Goal: Task Accomplishment & Management: Use online tool/utility

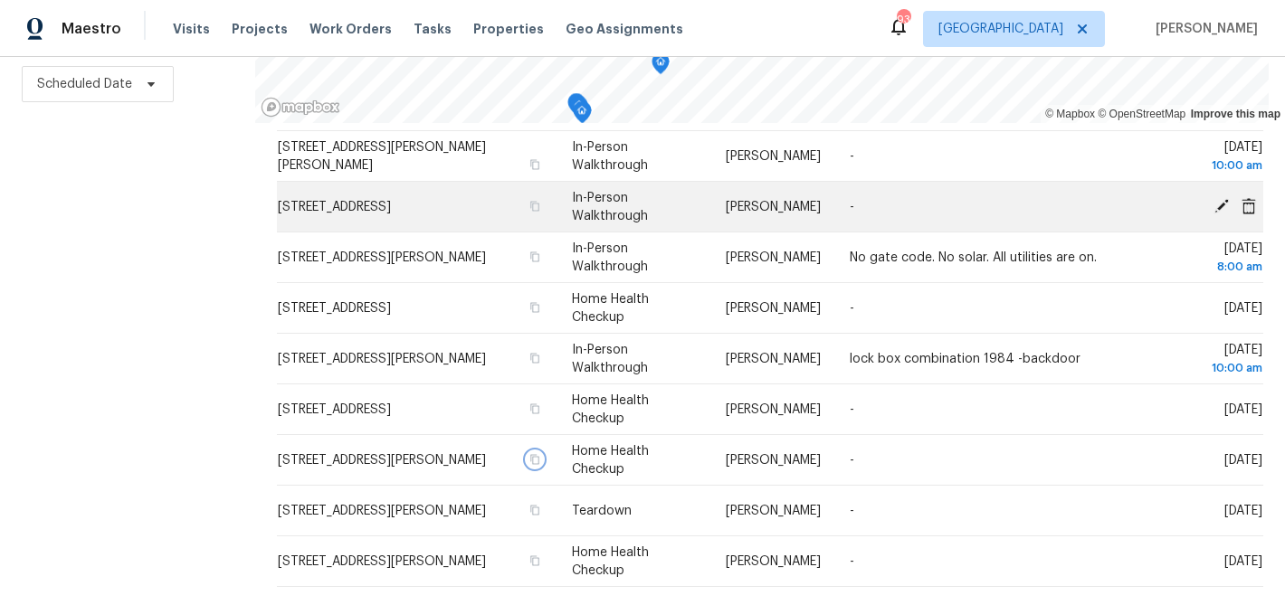
scroll to position [107, 0]
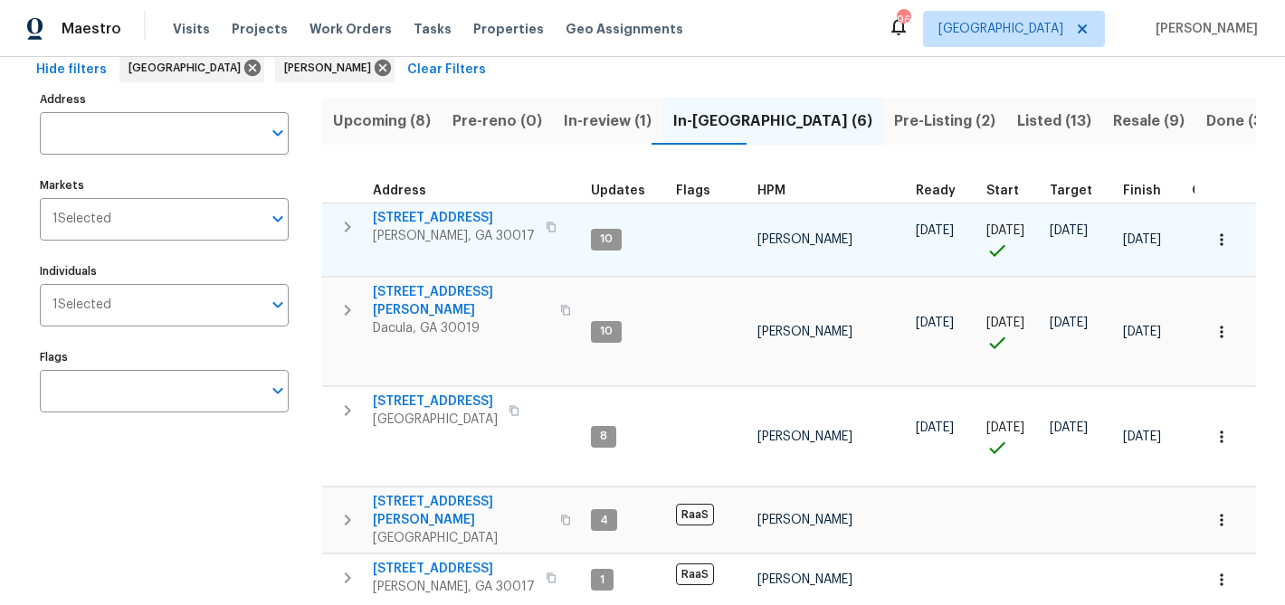
scroll to position [96, 0]
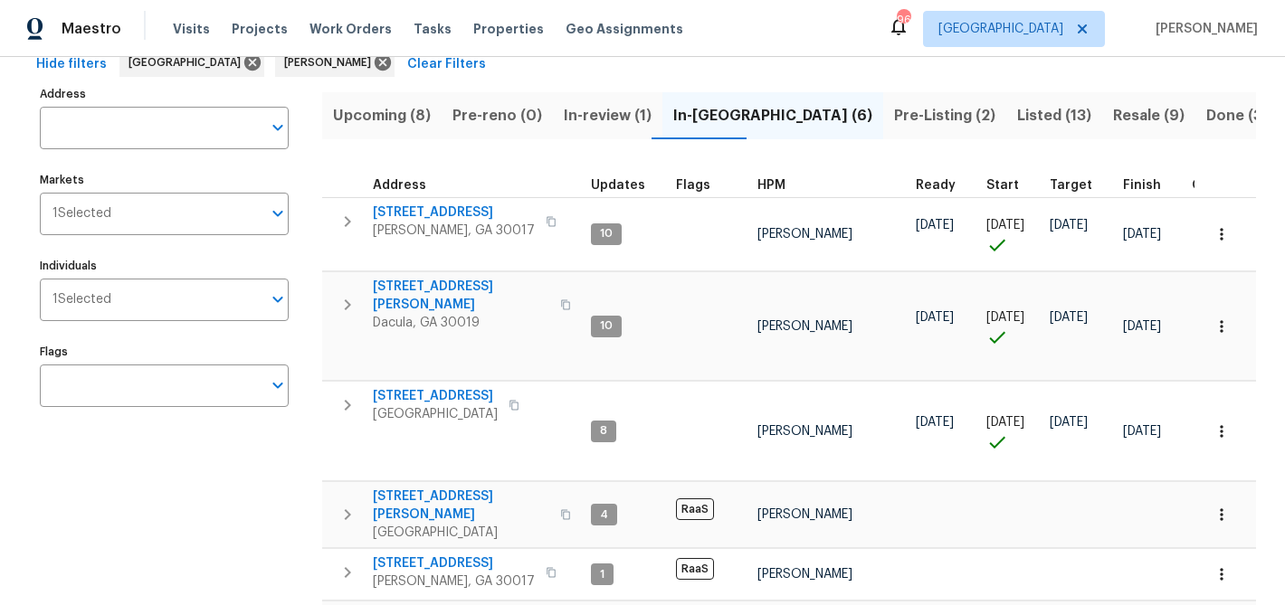
click at [576, 116] on span "In-review (1)" at bounding box center [608, 115] width 88 height 25
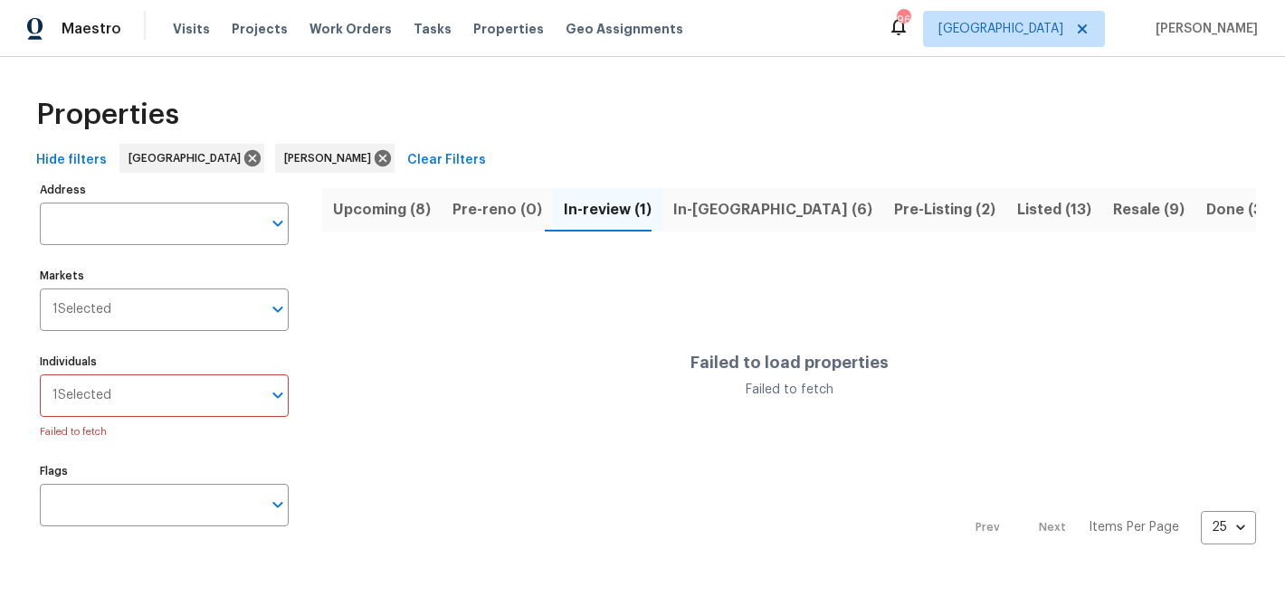
click at [589, 202] on span "In-review (1)" at bounding box center [608, 209] width 88 height 25
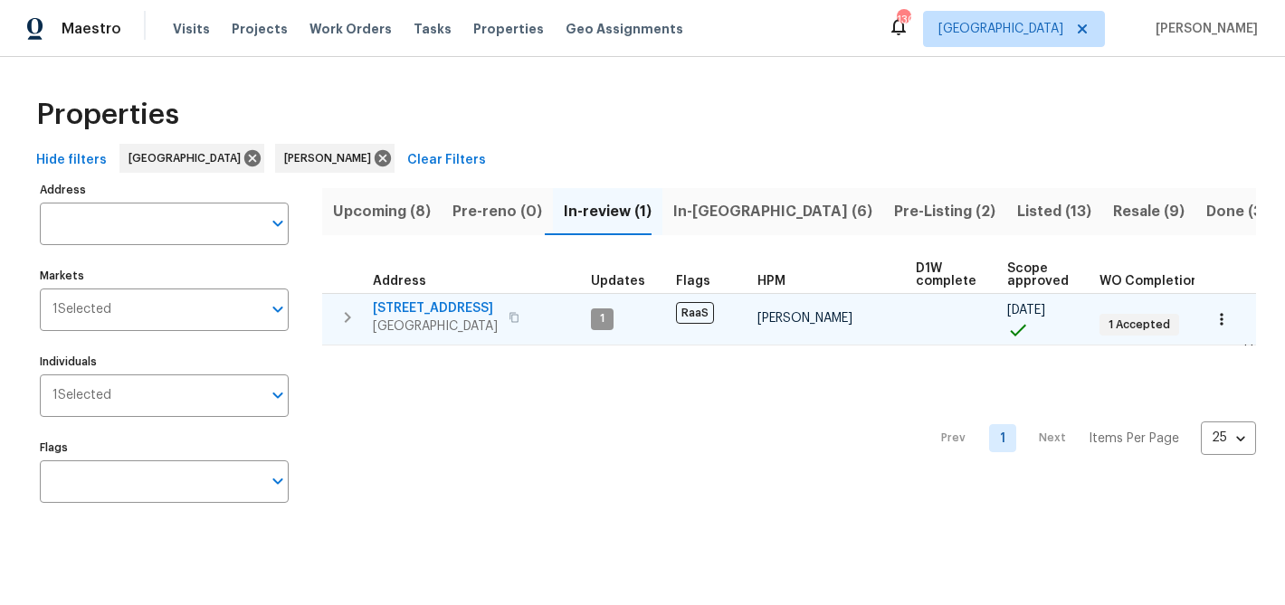
click at [436, 309] on span "4331 Wrexham Ct" at bounding box center [435, 309] width 125 height 18
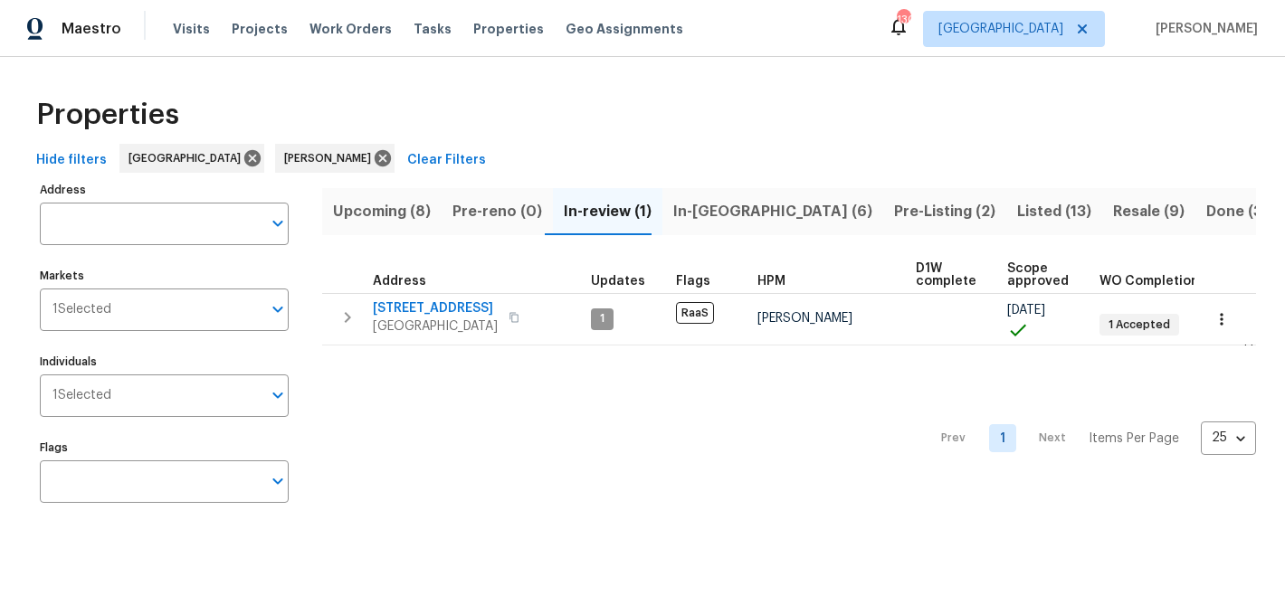
click at [682, 214] on span "In-reno (6)" at bounding box center [772, 211] width 199 height 25
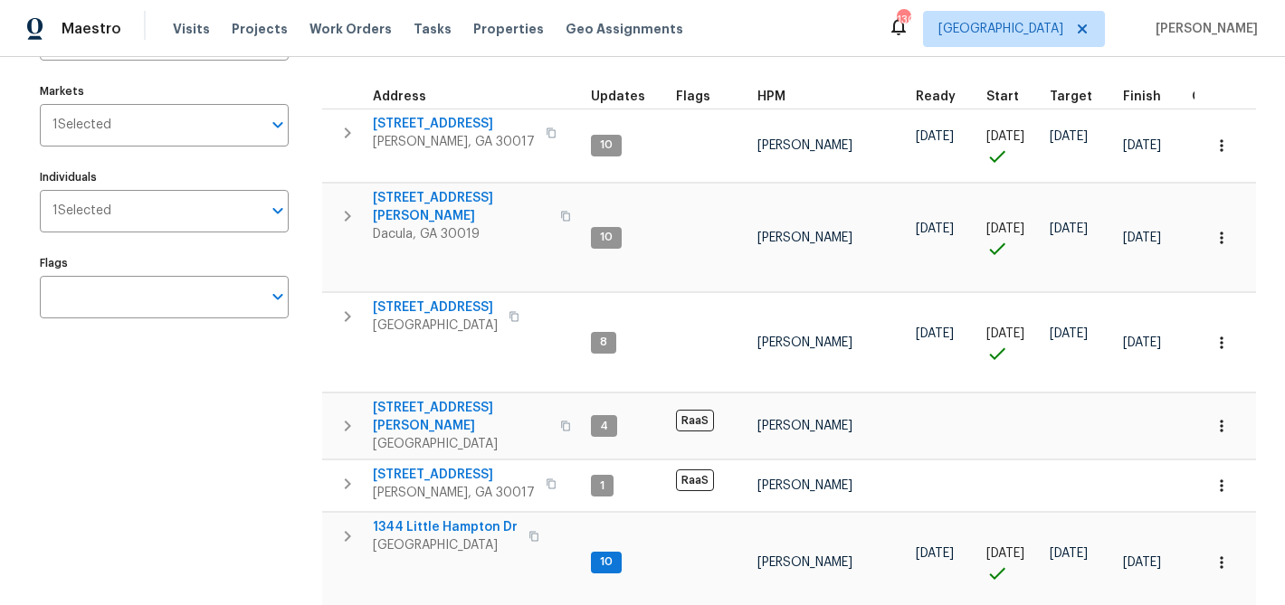
scroll to position [179, 0]
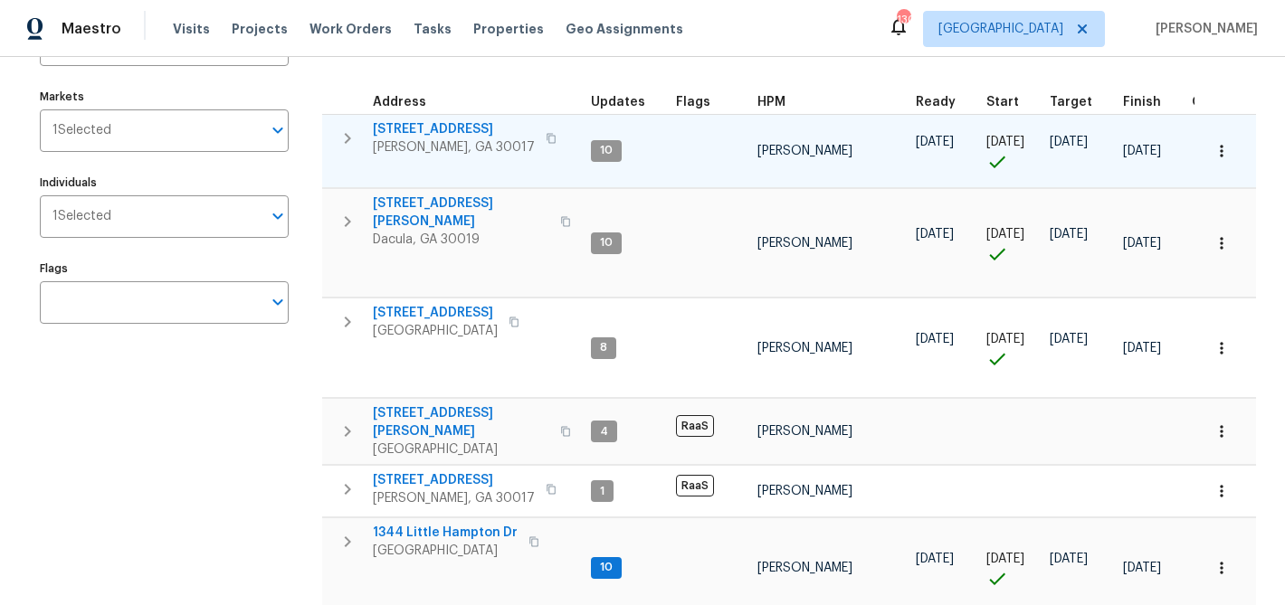
click at [438, 129] on span "2579 Middleton Way" at bounding box center [454, 129] width 162 height 18
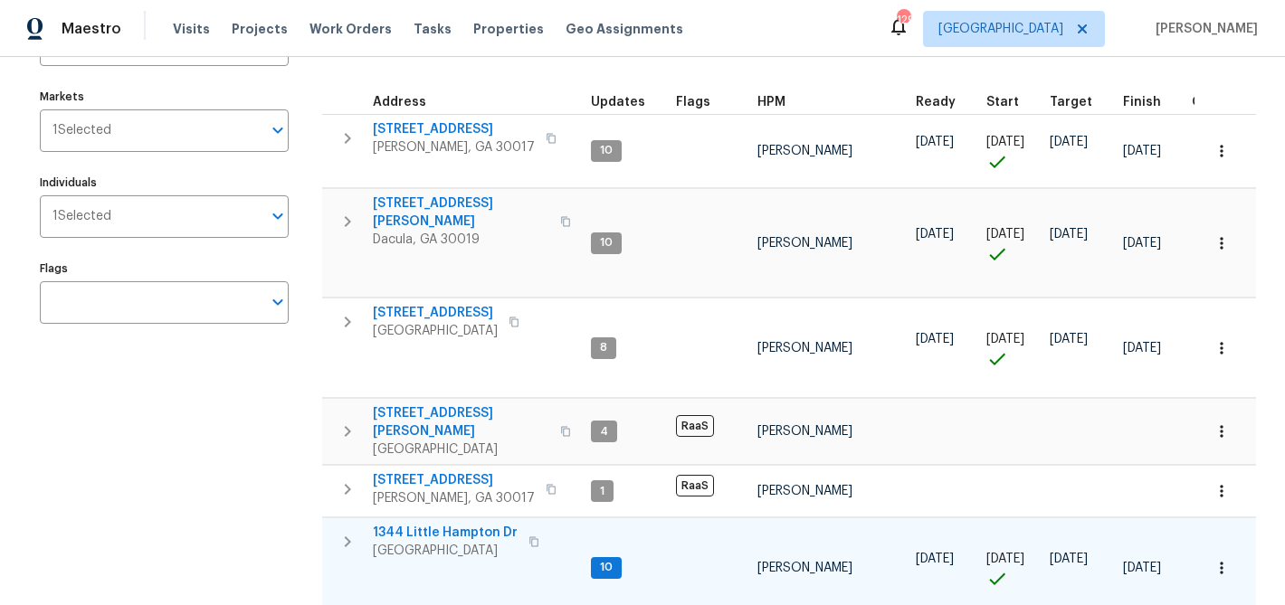
click at [452, 524] on span "1344 Little Hampton Dr" at bounding box center [445, 533] width 145 height 18
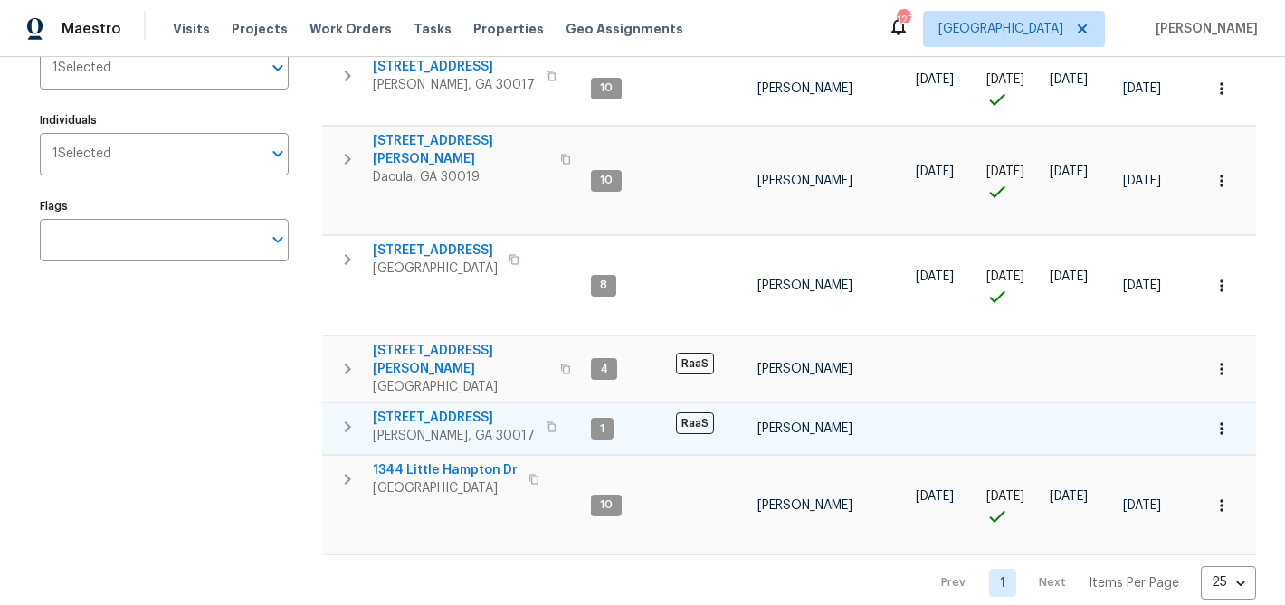
scroll to position [0, 0]
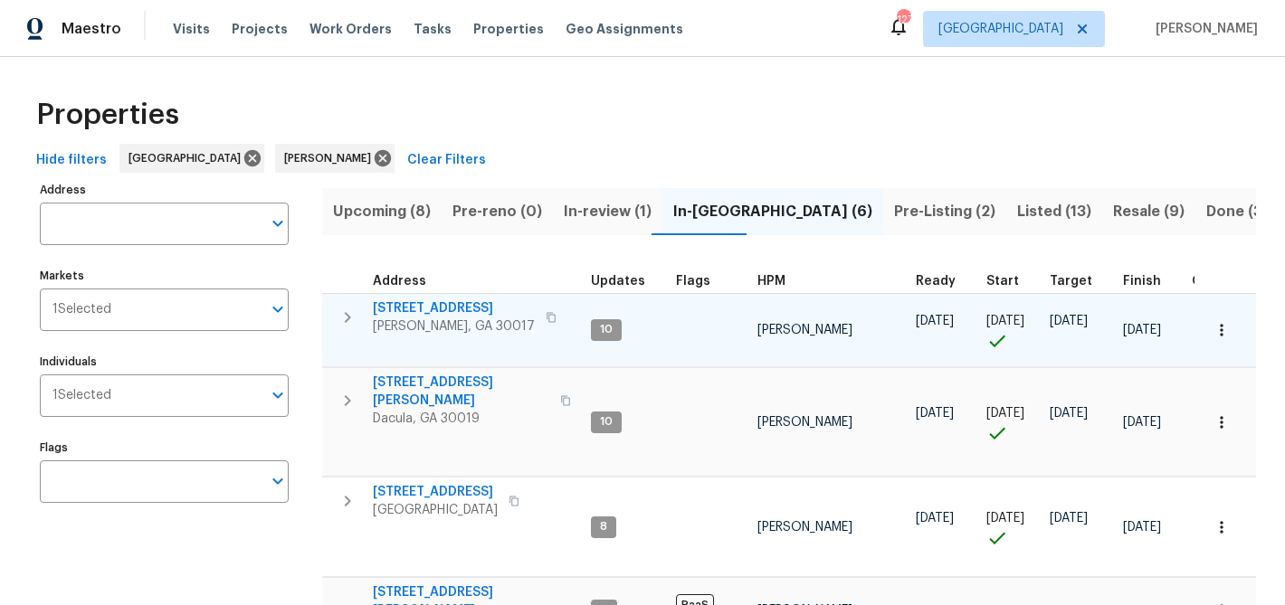
click at [453, 307] on span "2579 Middleton Way" at bounding box center [454, 309] width 162 height 18
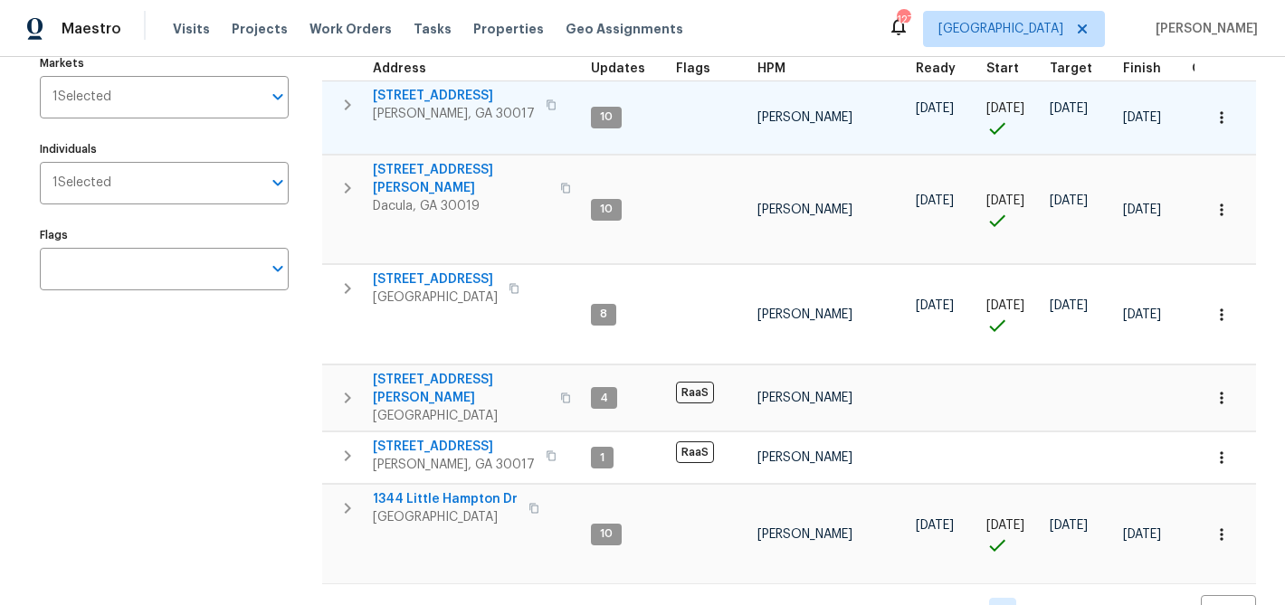
scroll to position [167, 0]
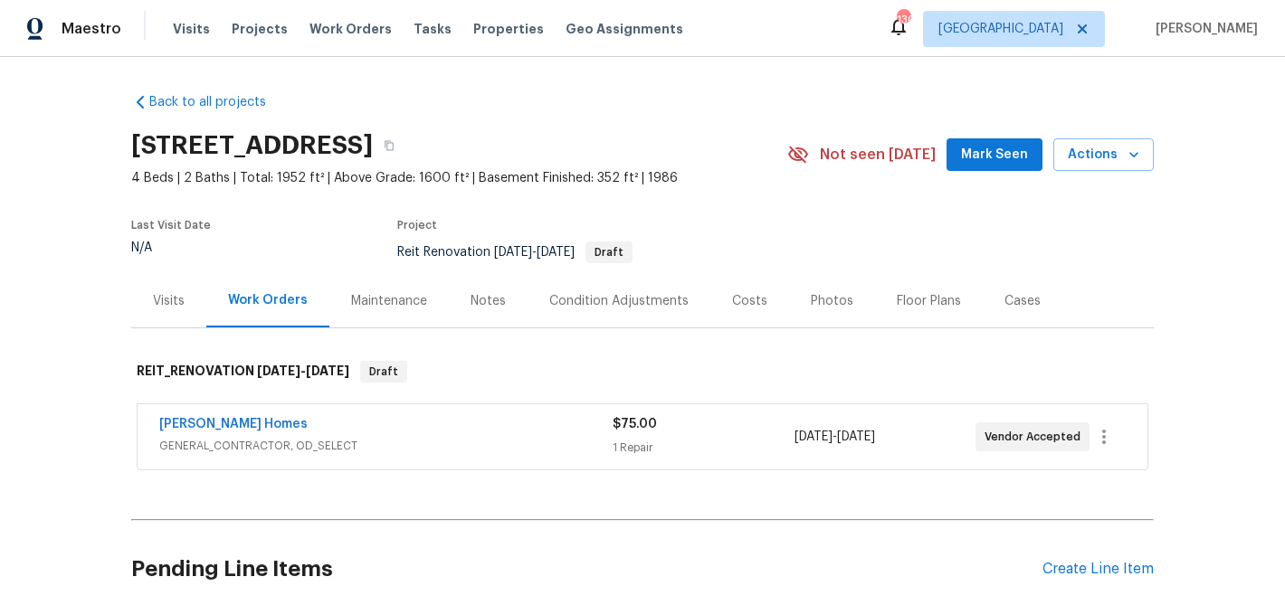
click at [477, 296] on div "Notes" at bounding box center [488, 301] width 35 height 18
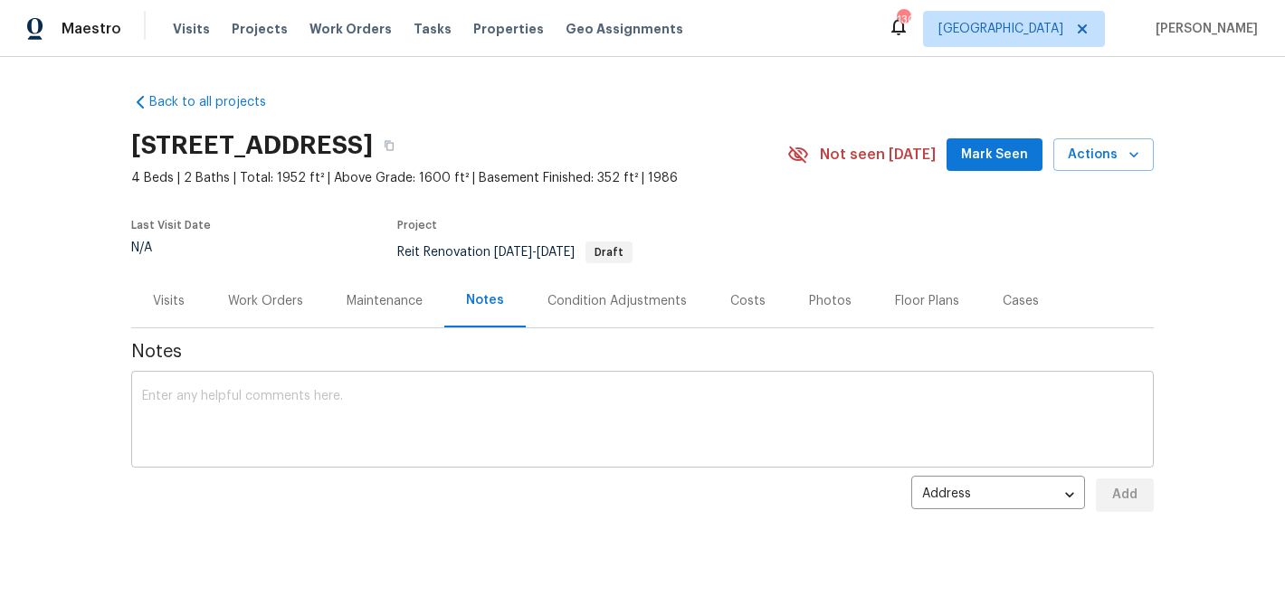
click at [216, 404] on textarea at bounding box center [642, 421] width 1001 height 63
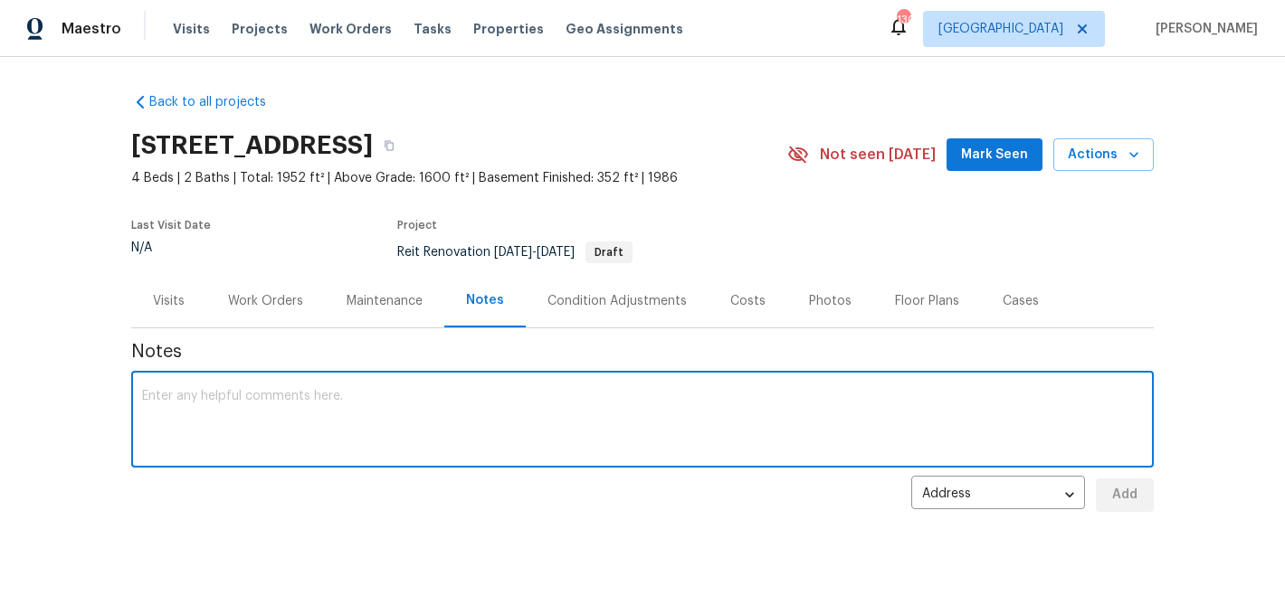
paste textarea "AC Condensate Pump Failure and Crawl Space Moisture Deteriorated Low-Voltage Wi…"
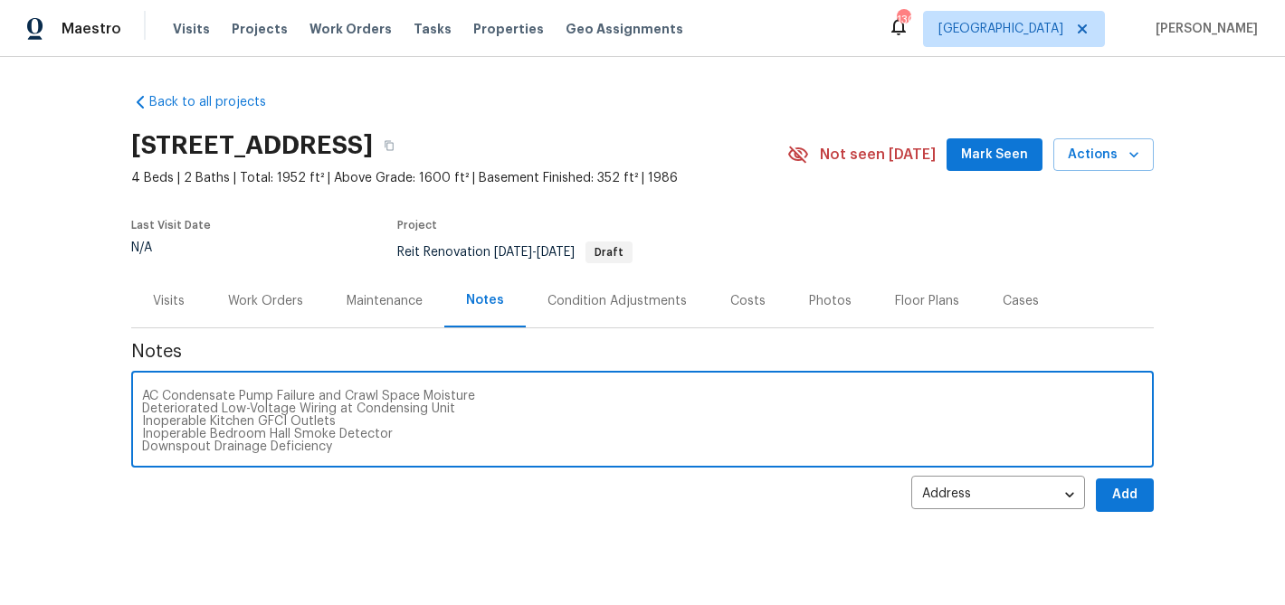
type textarea "AC Condensate Pump Failure and Crawl Space Moisture Deteriorated Low-Voltage Wi…"
click at [1121, 486] on span "Add" at bounding box center [1124, 495] width 29 height 23
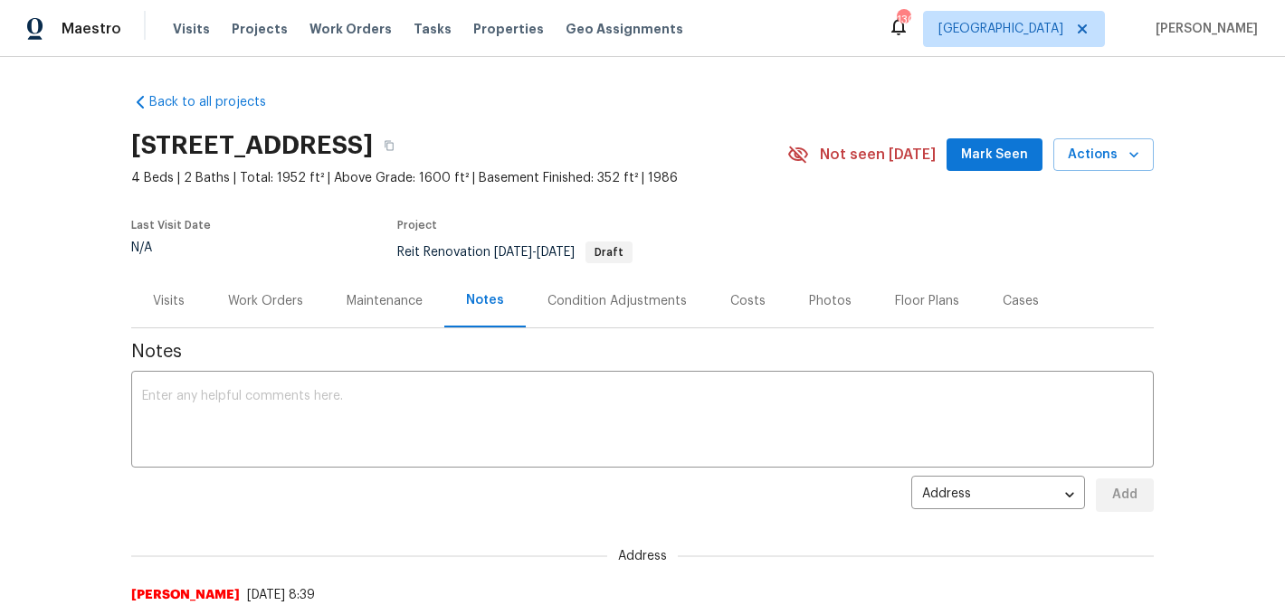
scroll to position [143, 0]
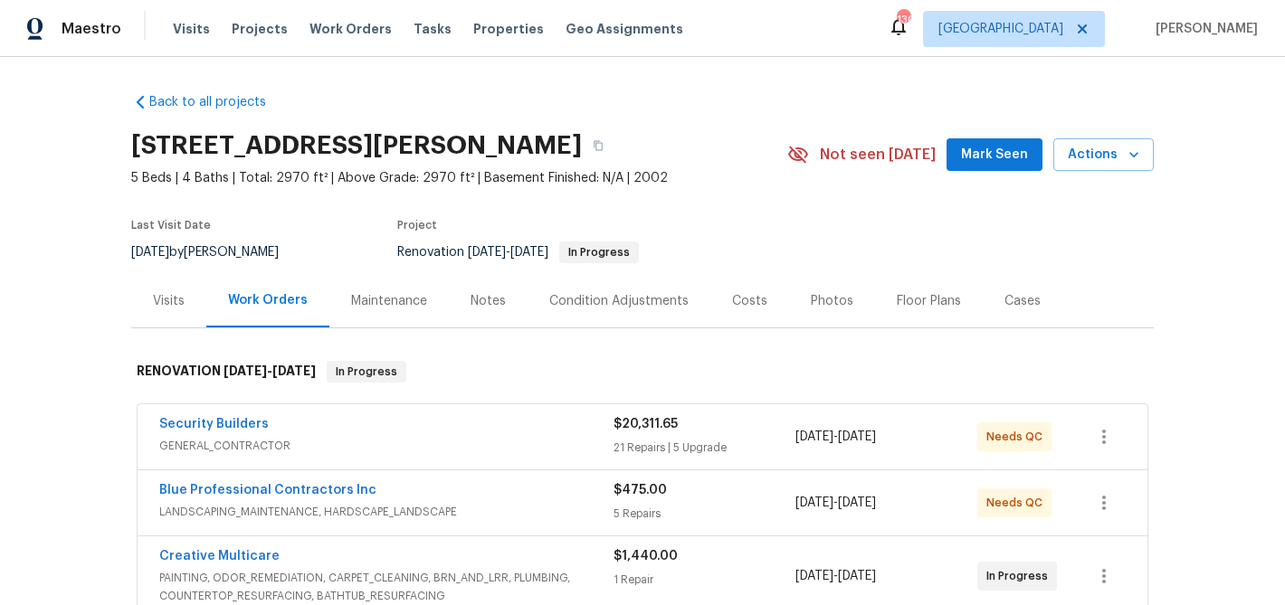
click at [960, 148] on button "Mark Seen" at bounding box center [995, 154] width 96 height 33
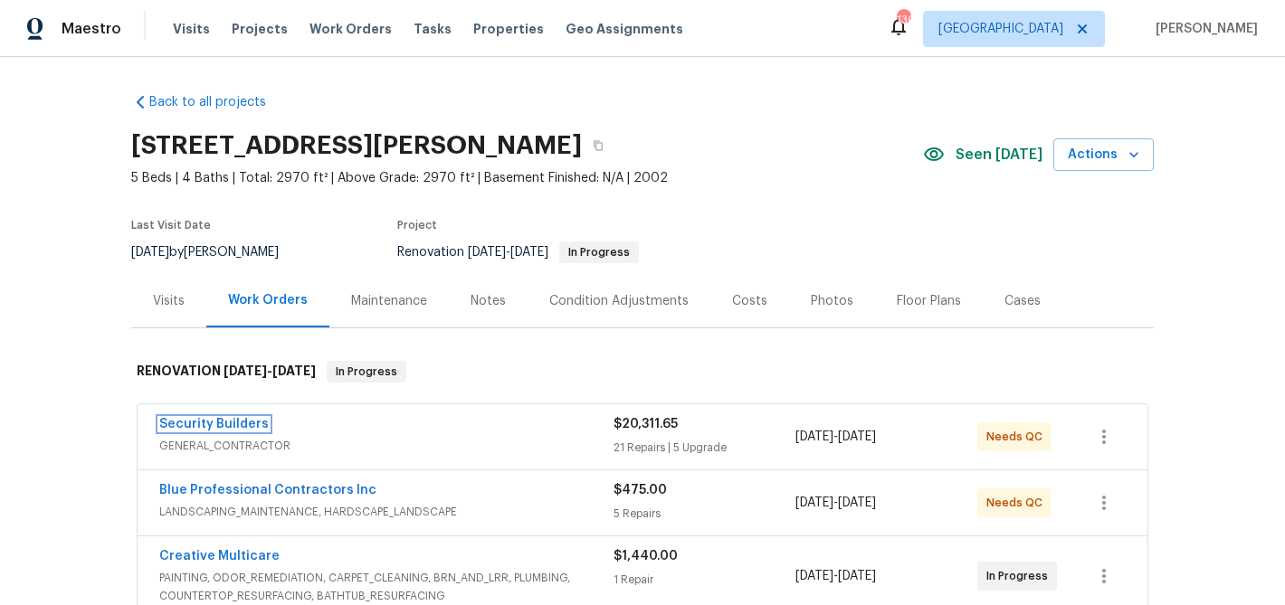
drag, startPoint x: 224, startPoint y: 422, endPoint x: 235, endPoint y: 419, distance: 12.1
click at [224, 422] on link "Security Builders" at bounding box center [213, 424] width 109 height 13
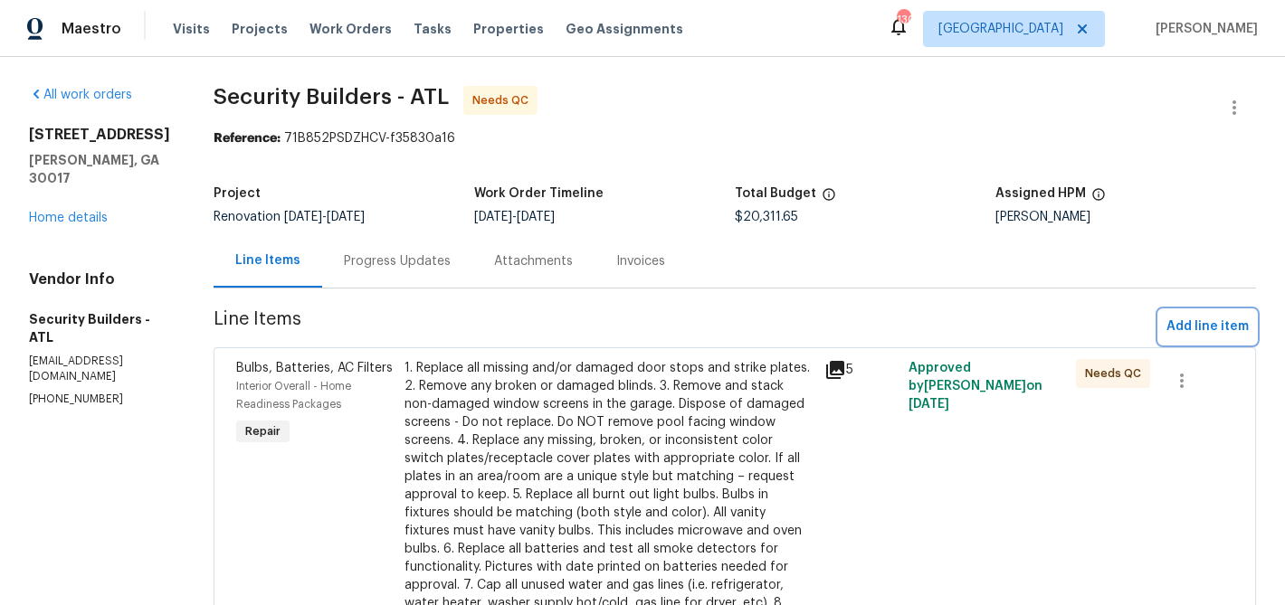
click at [1176, 326] on span "Add line item" at bounding box center [1207, 327] width 82 height 23
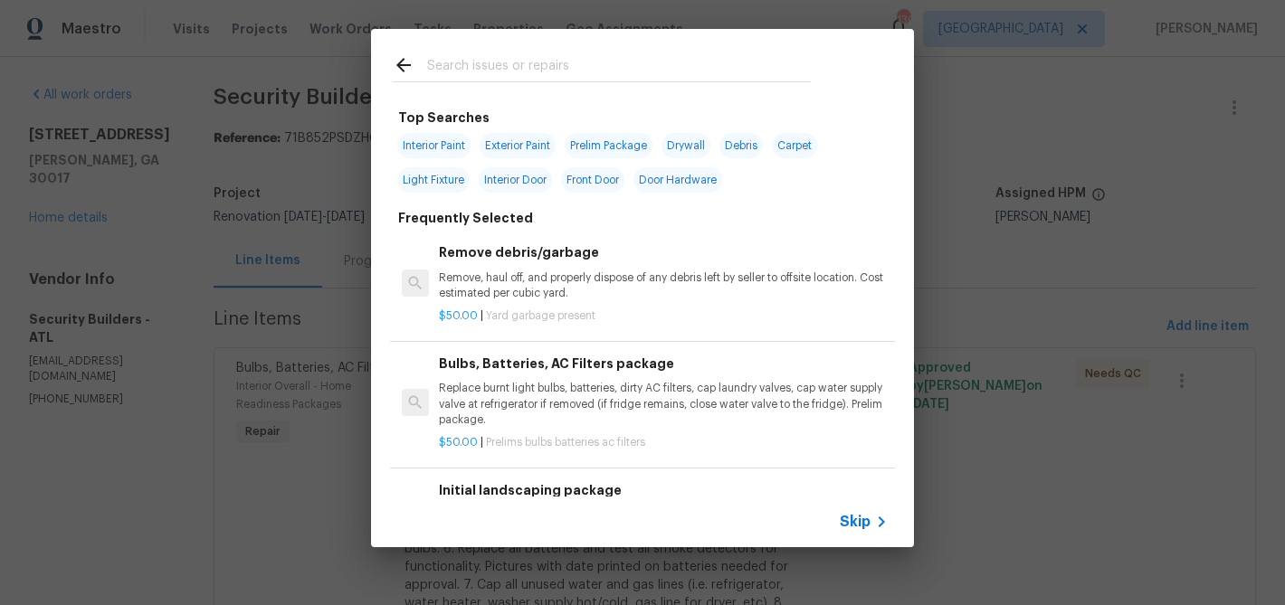
click at [516, 64] on input "text" at bounding box center [619, 67] width 384 height 27
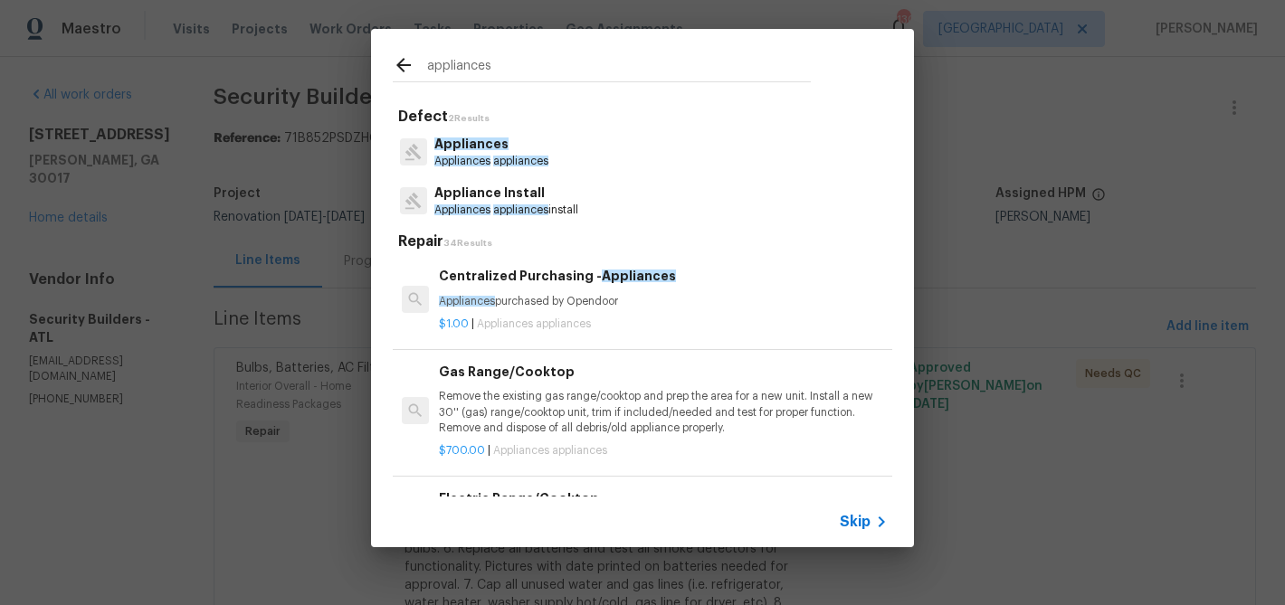
type input "appliances"
click at [540, 156] on span "appliances" at bounding box center [520, 161] width 55 height 11
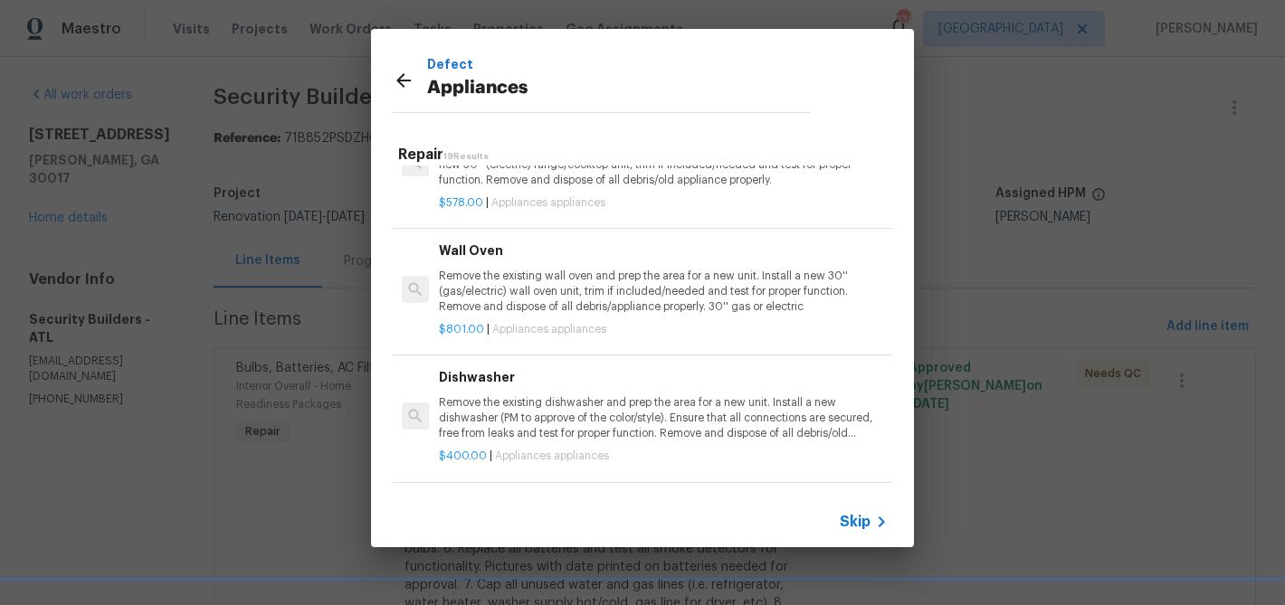
scroll to position [308, 0]
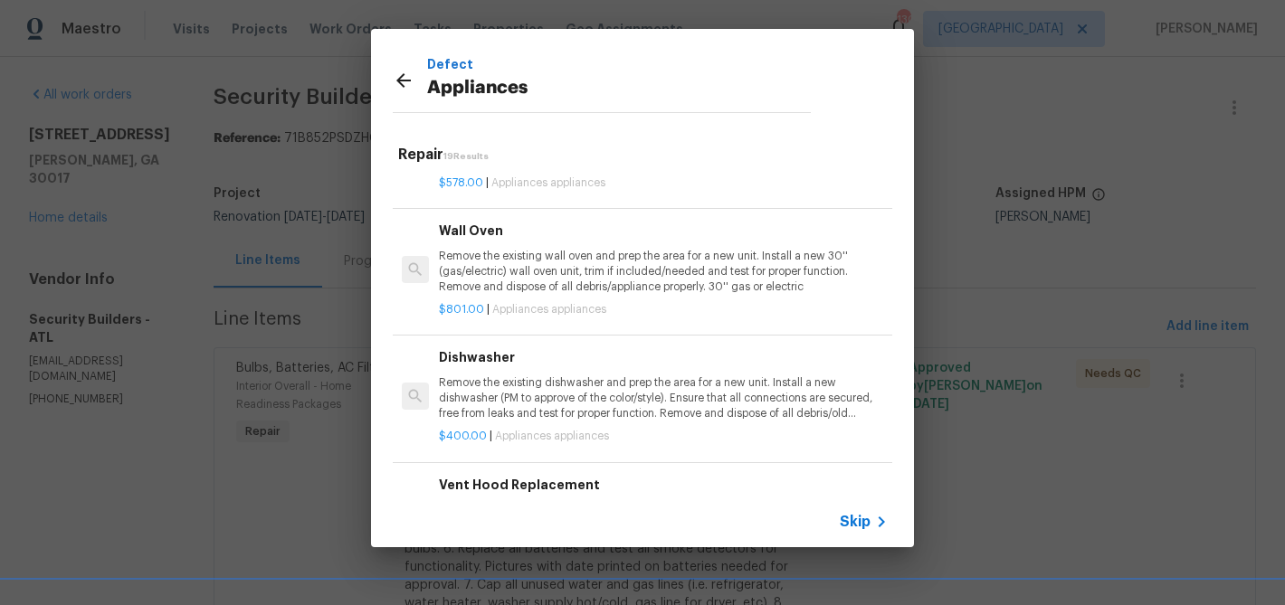
click at [513, 229] on h6 "Wall Oven" at bounding box center [663, 231] width 449 height 20
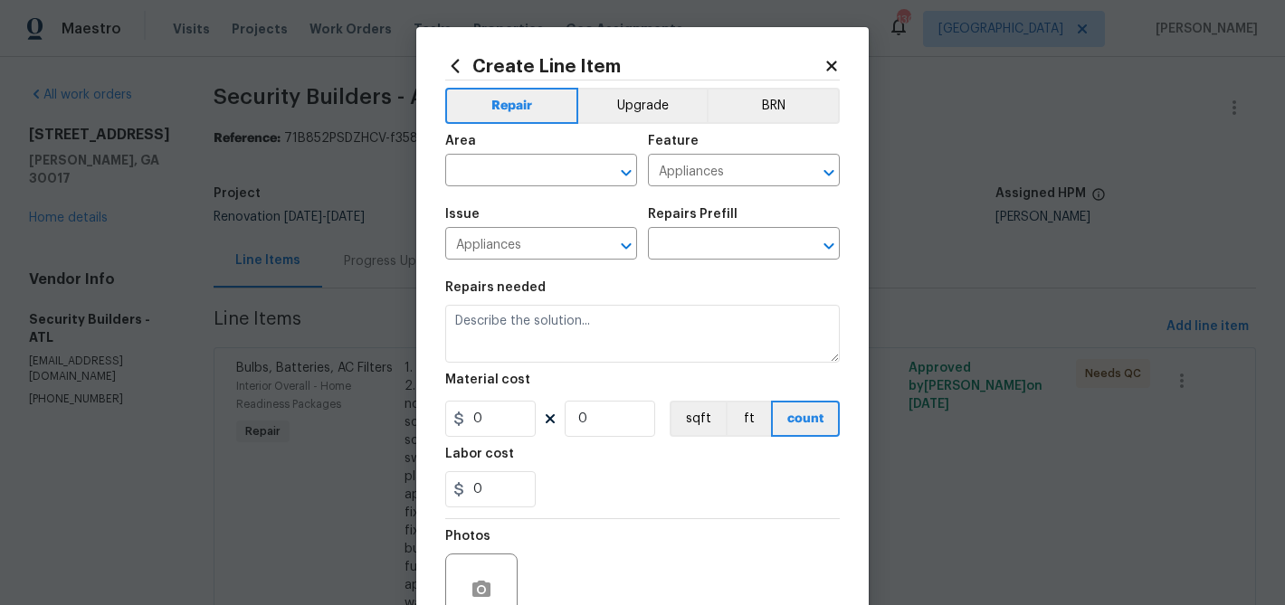
type textarea "Remove the existing wall oven and prep the area for a new unit. Install a new 3…"
type input "1"
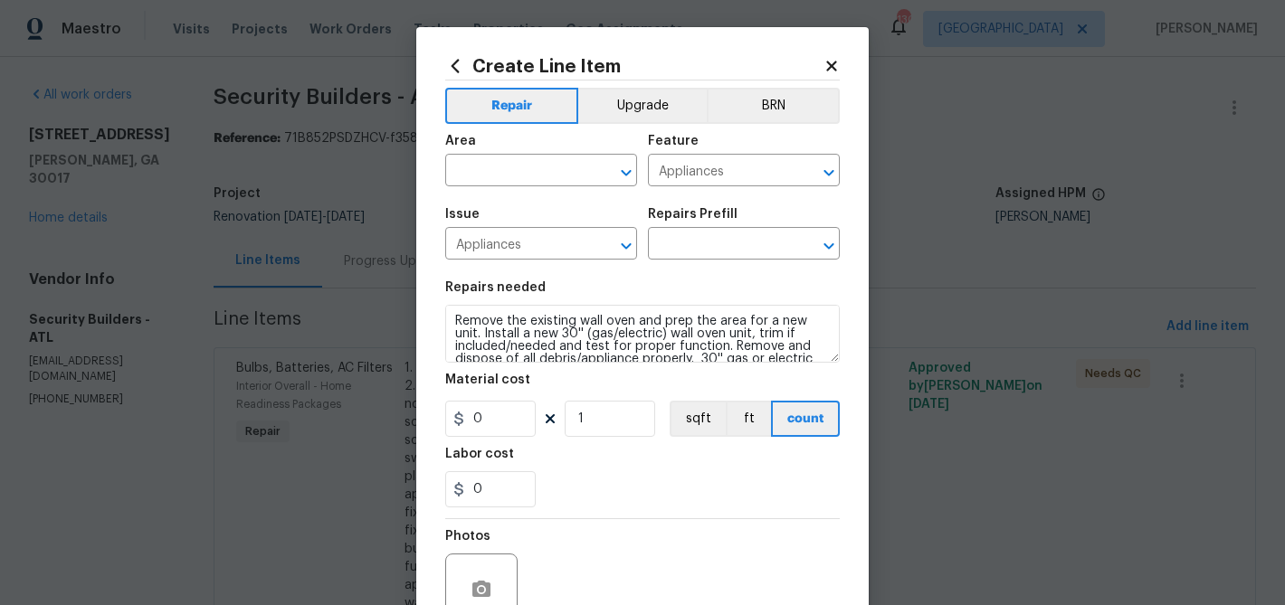
type input "Wall Oven $801.00"
type input "801"
drag, startPoint x: 492, startPoint y: 150, endPoint x: 486, endPoint y: 160, distance: 11.8
click at [492, 151] on div "Area" at bounding box center [541, 147] width 192 height 24
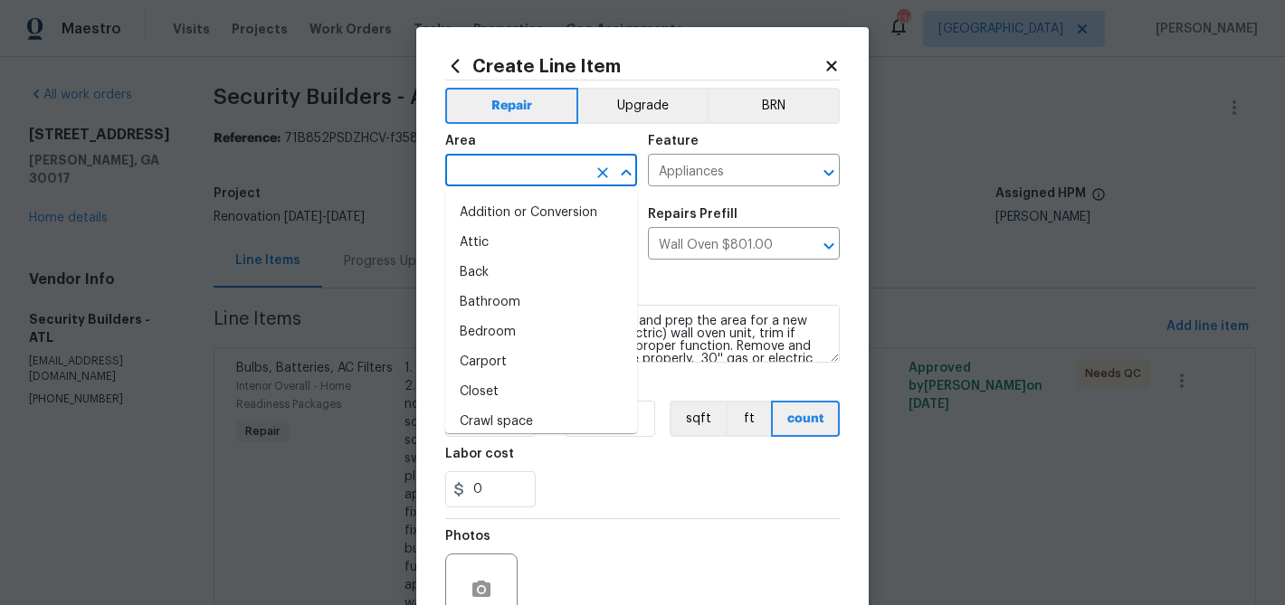
click at [485, 167] on input "text" at bounding box center [515, 172] width 141 height 28
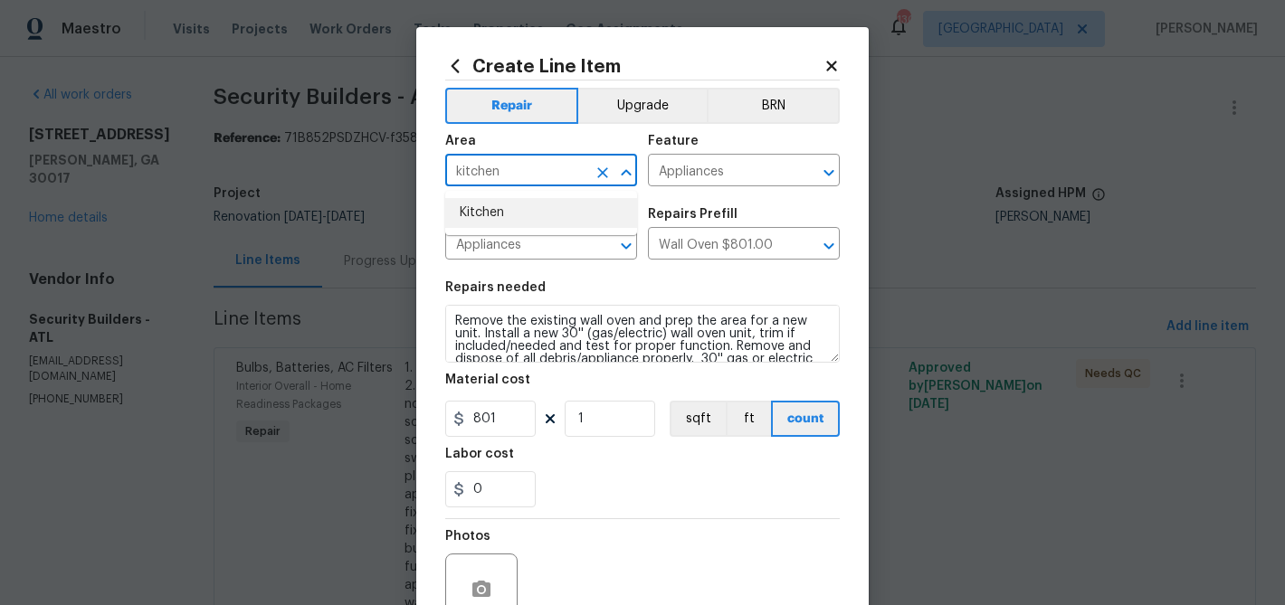
click at [518, 226] on li "Kitchen" at bounding box center [541, 213] width 192 height 30
type input "Kitchen"
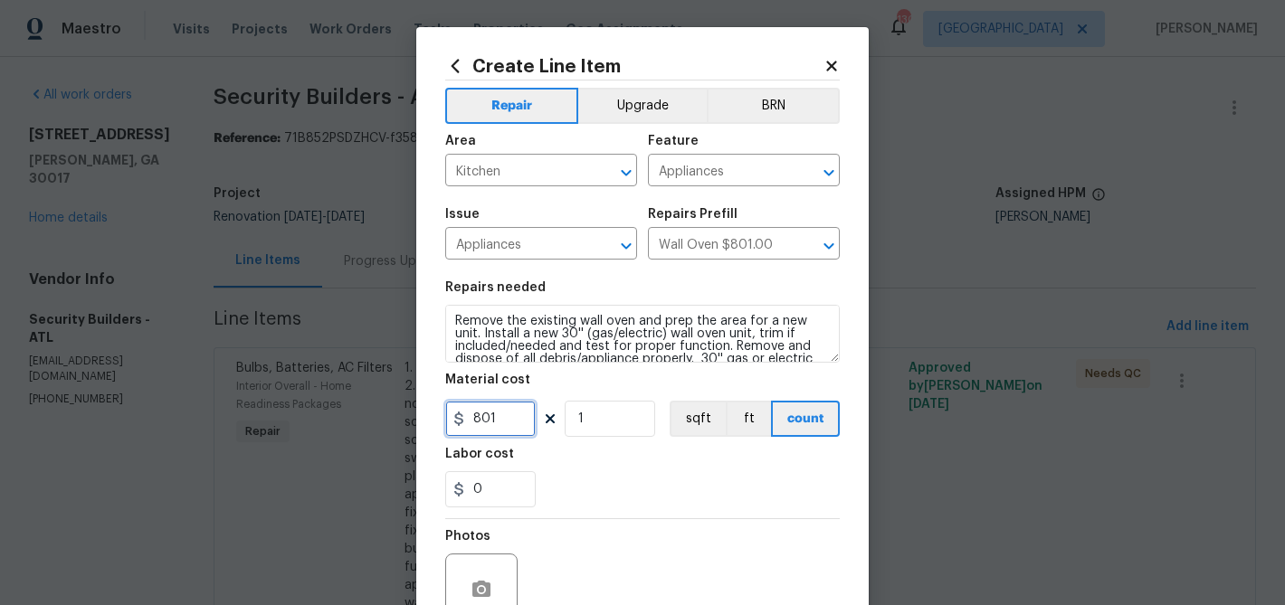
click at [486, 418] on input "801" at bounding box center [490, 419] width 90 height 36
type input "350"
click at [601, 470] on div "Labor cost" at bounding box center [642, 460] width 395 height 24
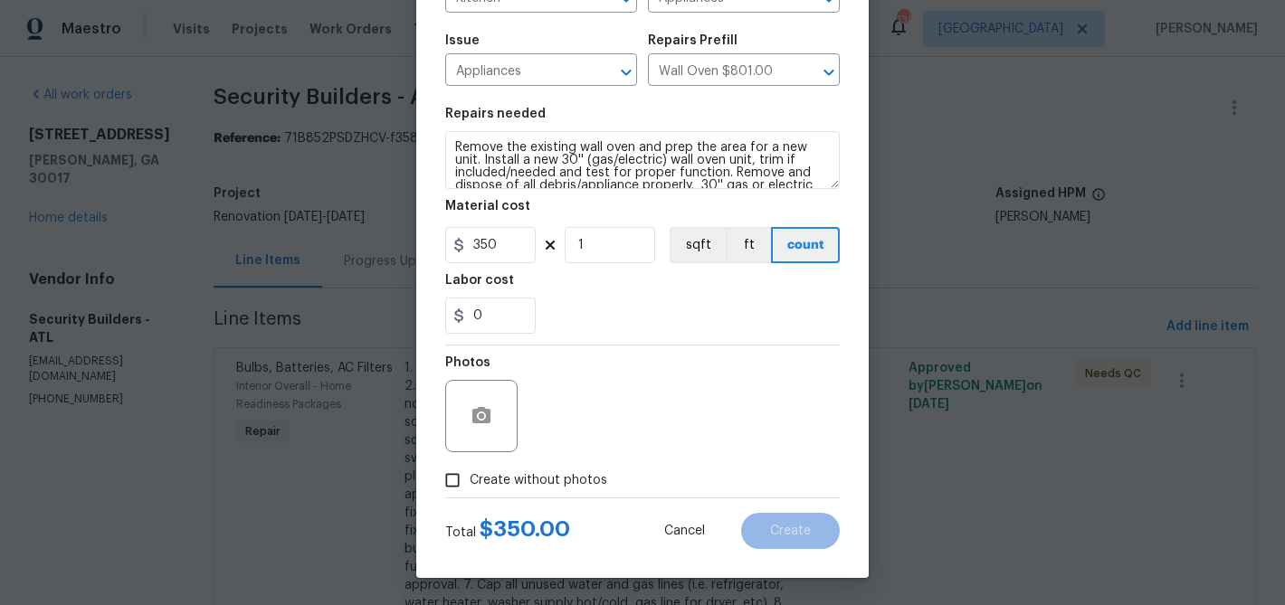
click at [493, 471] on span "Create without photos" at bounding box center [539, 480] width 138 height 19
click at [470, 471] on input "Create without photos" at bounding box center [452, 480] width 34 height 34
checkbox input "true"
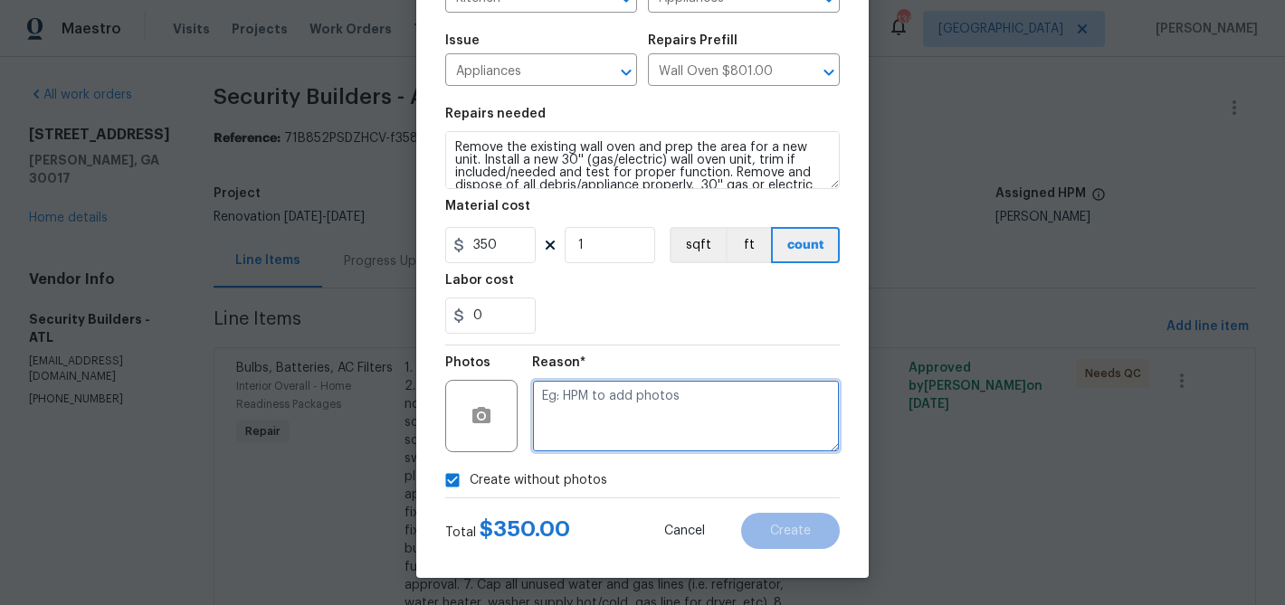
click at [555, 410] on textarea at bounding box center [686, 416] width 308 height 72
paste textarea "Kitchen -replace the wall oven/combo microwave extra to cover cost of unit and …"
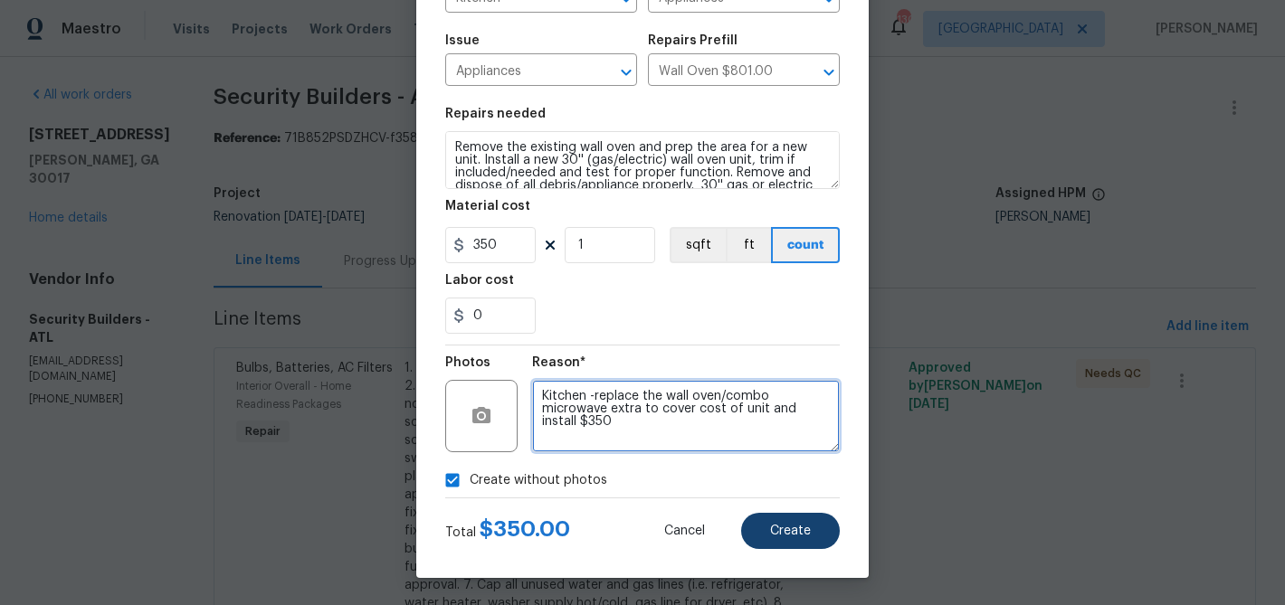
type textarea "Kitchen -replace the wall oven/combo microwave extra to cover cost of unit and …"
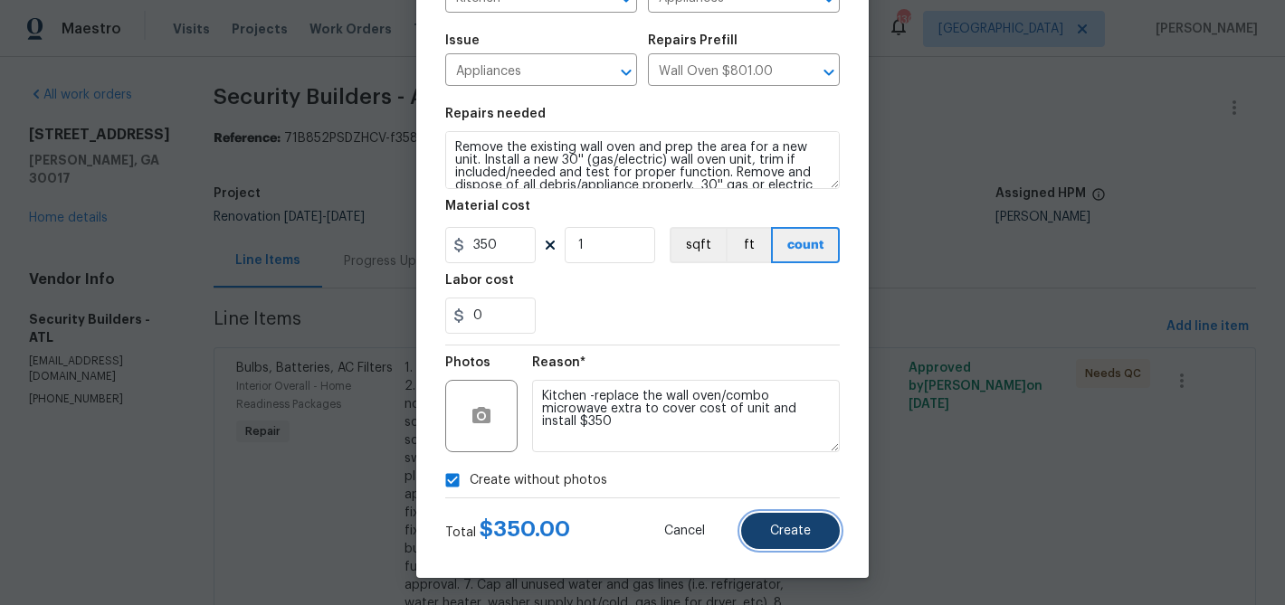
click at [798, 543] on button "Create" at bounding box center [790, 531] width 99 height 36
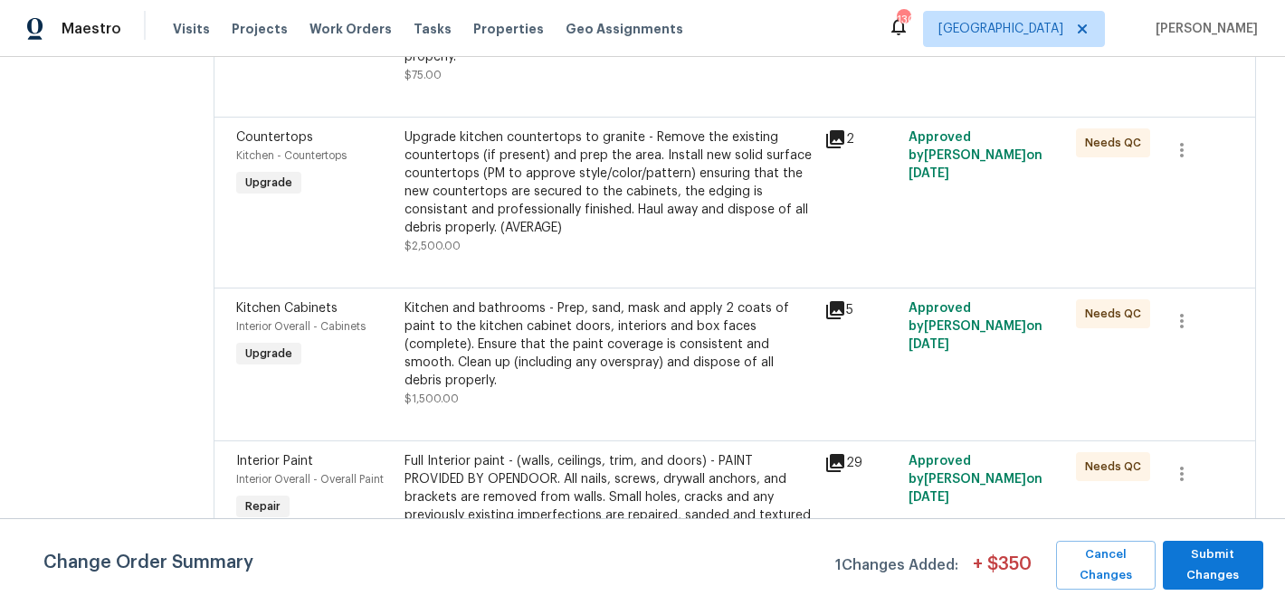
scroll to position [2455, 0]
click at [656, 180] on div "Upgrade kitchen countertops to granite - Remove the existing countertops (if pr…" at bounding box center [608, 184] width 409 height 109
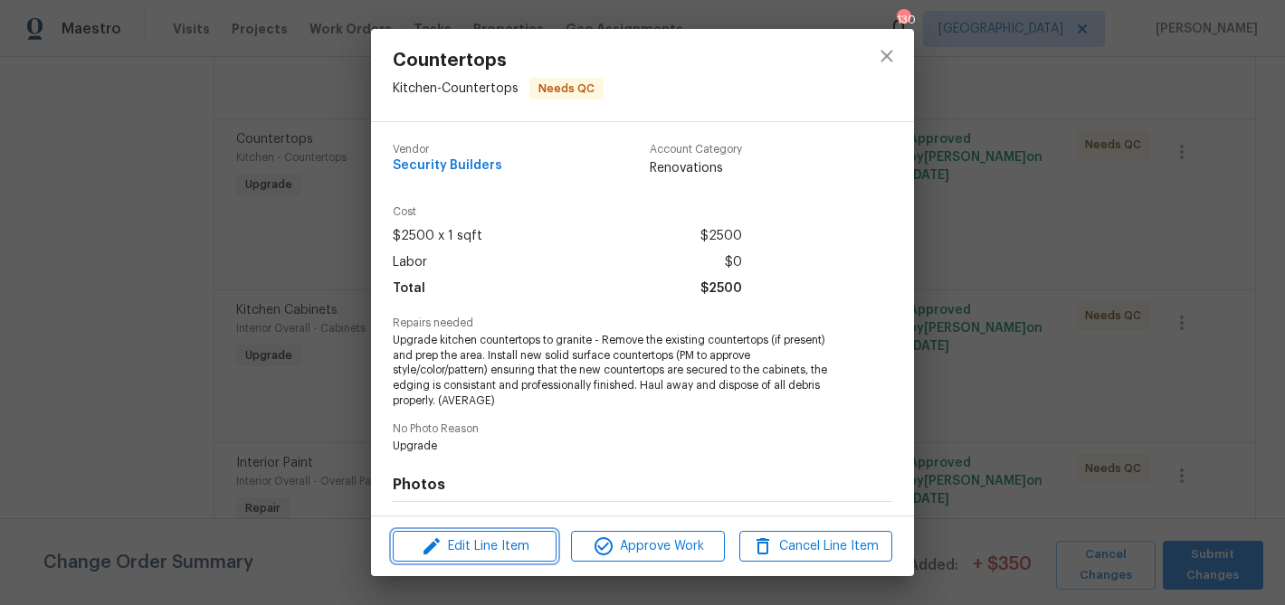
click at [478, 548] on span "Edit Line Item" at bounding box center [474, 547] width 153 height 23
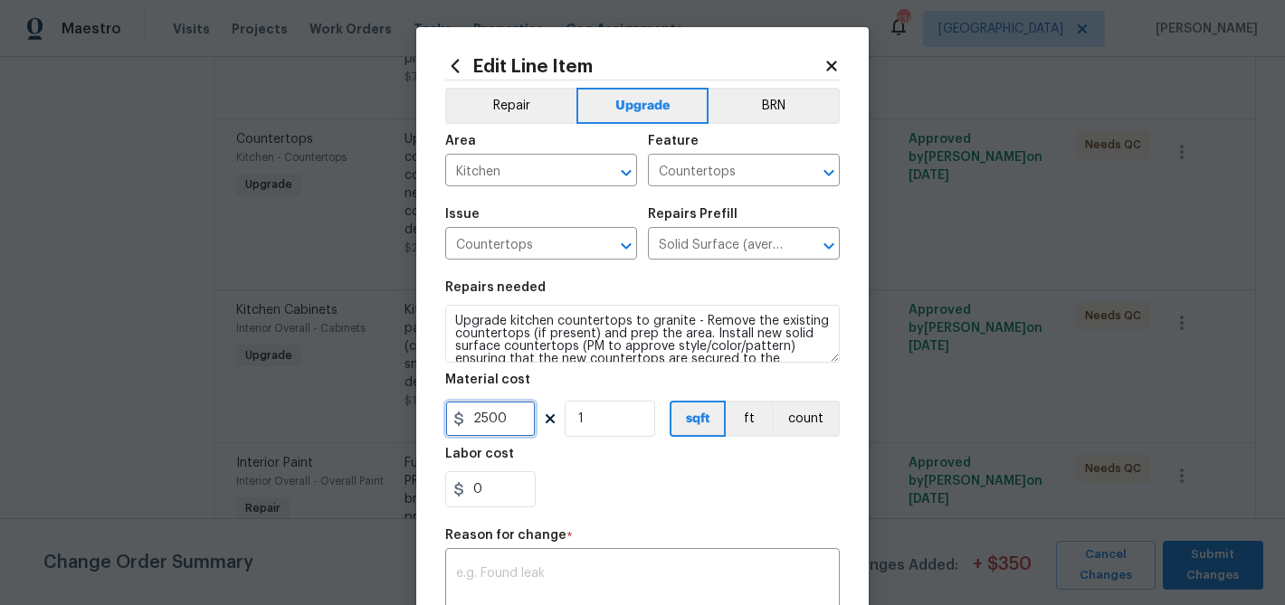
click at [490, 423] on input "2500" at bounding box center [490, 419] width 90 height 36
type input "2900"
click at [497, 566] on div "x ​" at bounding box center [642, 586] width 395 height 67
paste textarea "Countertops -replace granite countertops in kitchen includes bar and desk area …"
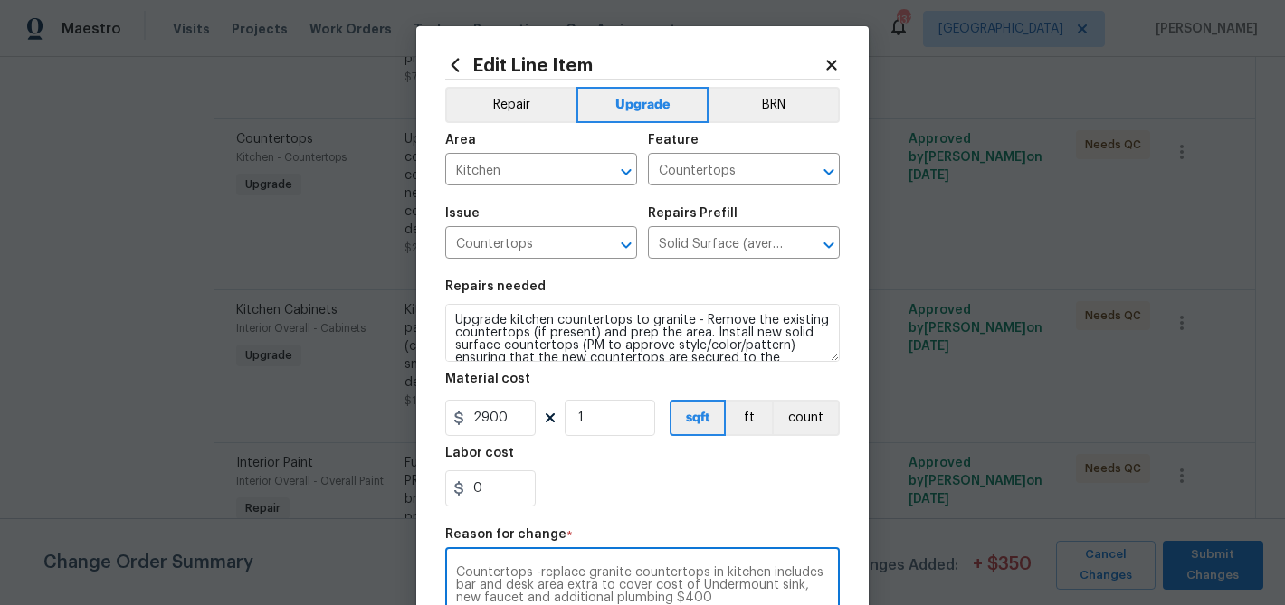
scroll to position [287, 0]
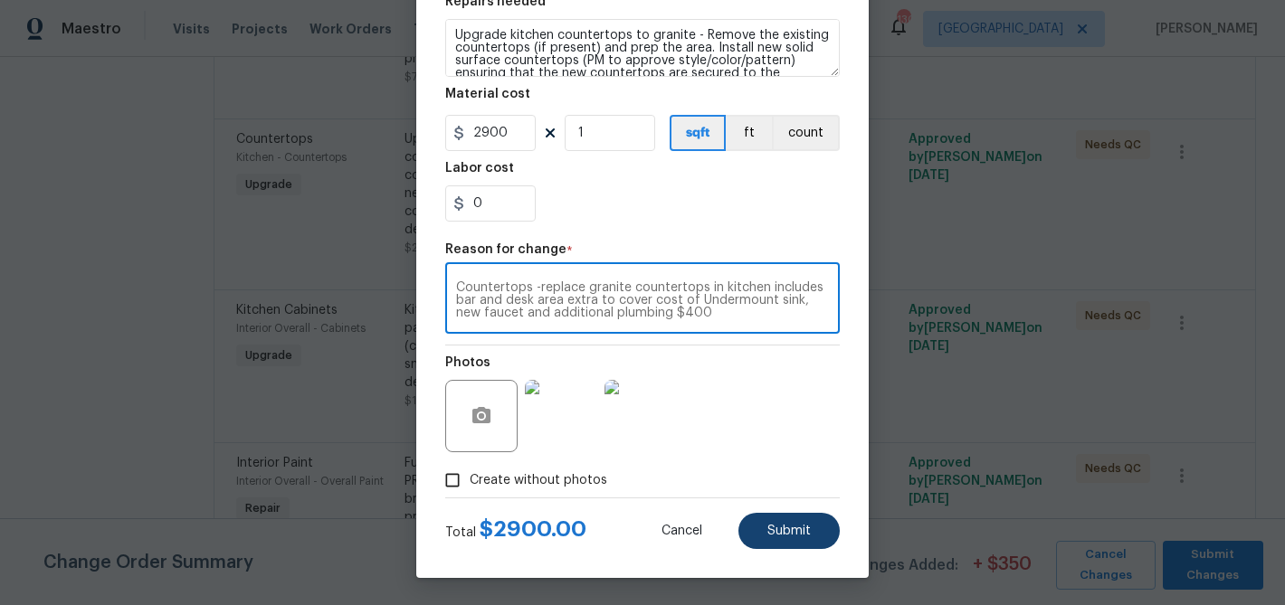
type textarea "Countertops -replace granite countertops in kitchen includes bar and desk area …"
click at [796, 523] on button "Submit" at bounding box center [788, 531] width 101 height 36
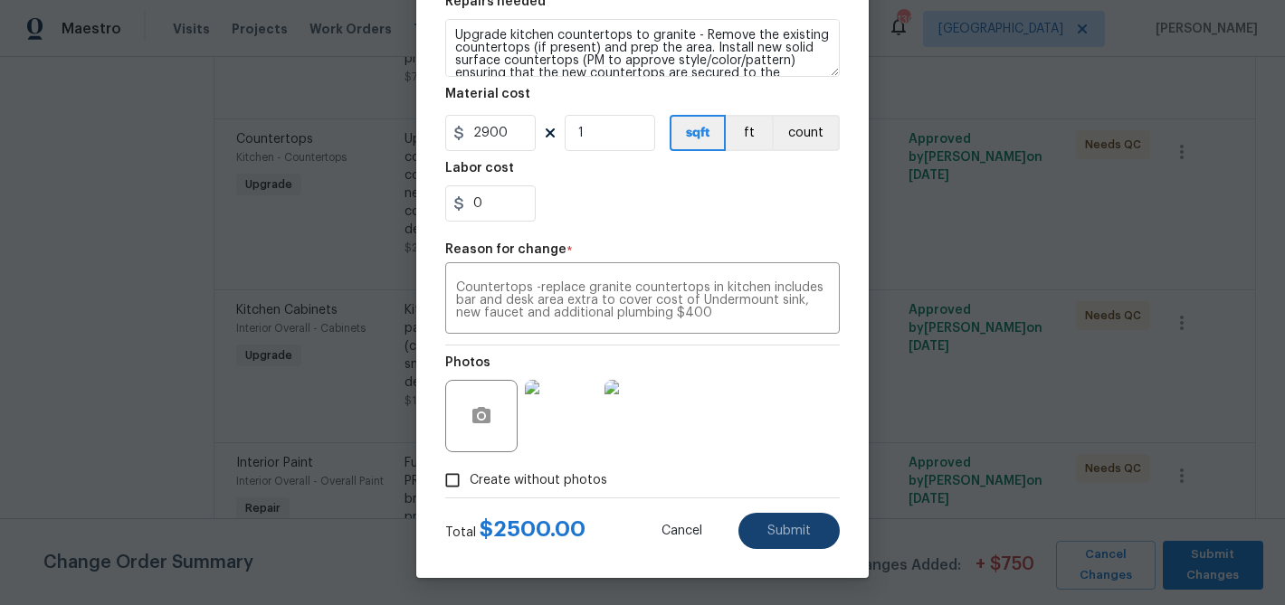
type input "2500"
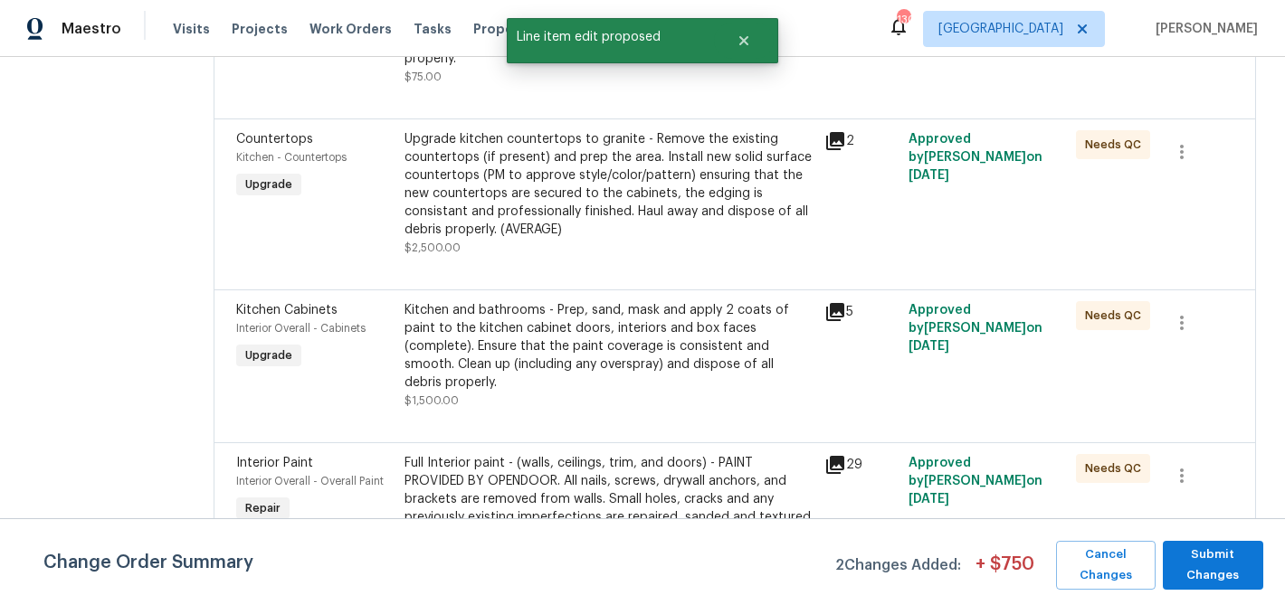
scroll to position [0, 0]
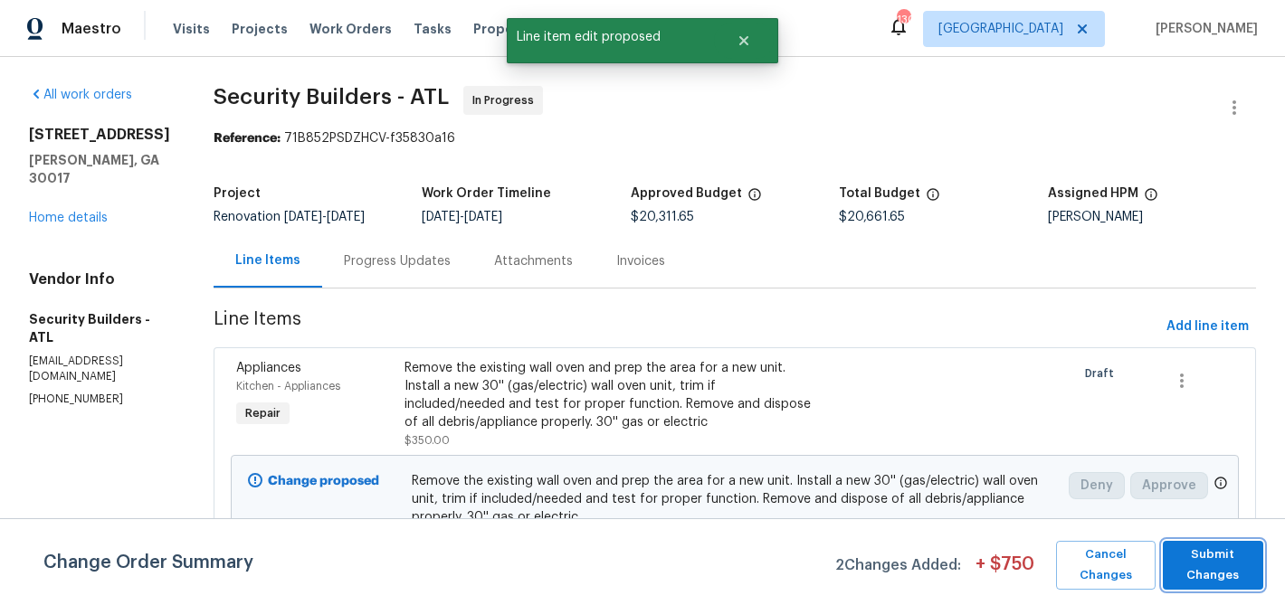
click at [1246, 565] on span "Submit Changes" at bounding box center [1213, 566] width 82 height 42
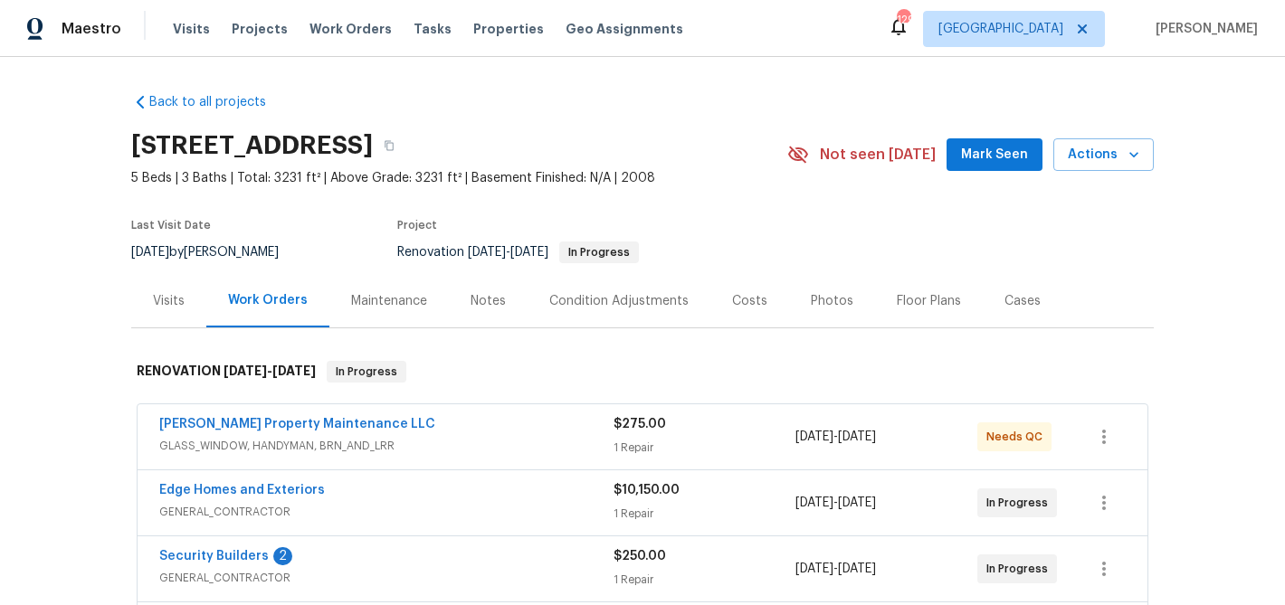
click at [975, 159] on span "Mark Seen" at bounding box center [994, 155] width 67 height 23
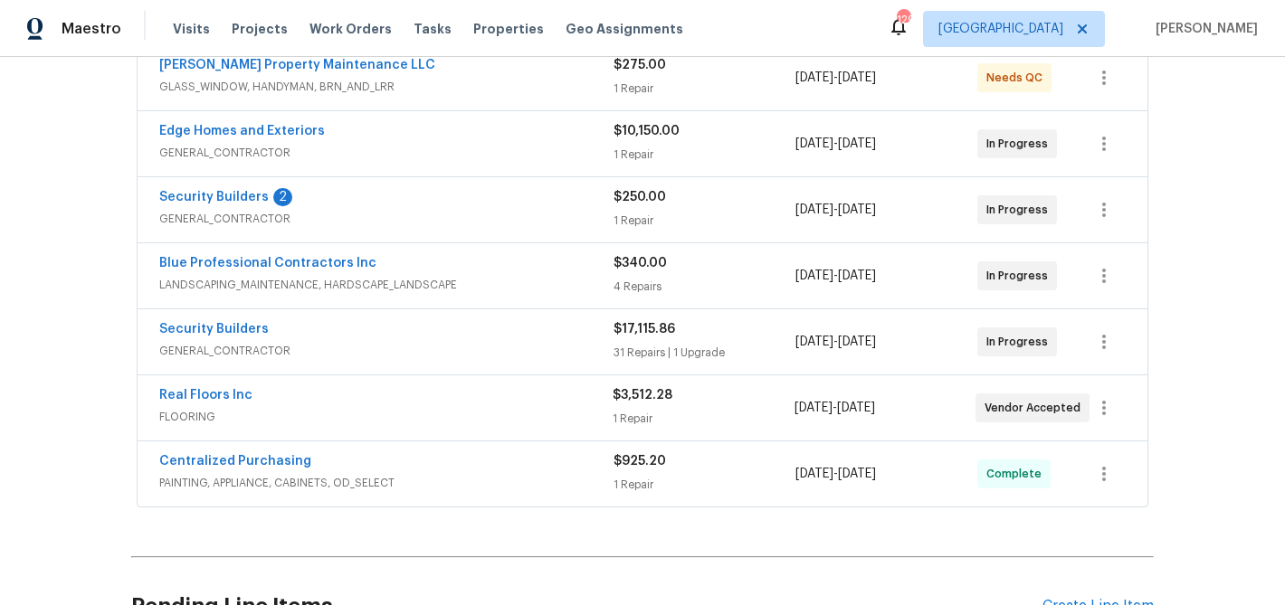
scroll to position [362, 0]
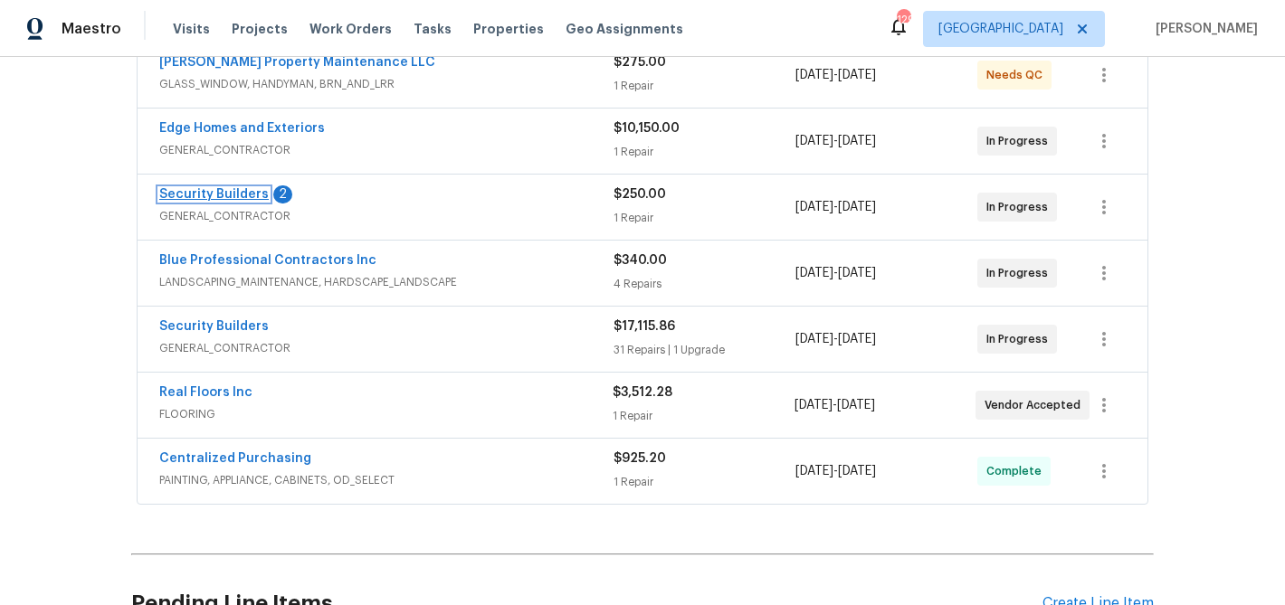
click at [218, 193] on link "Security Builders" at bounding box center [213, 194] width 109 height 13
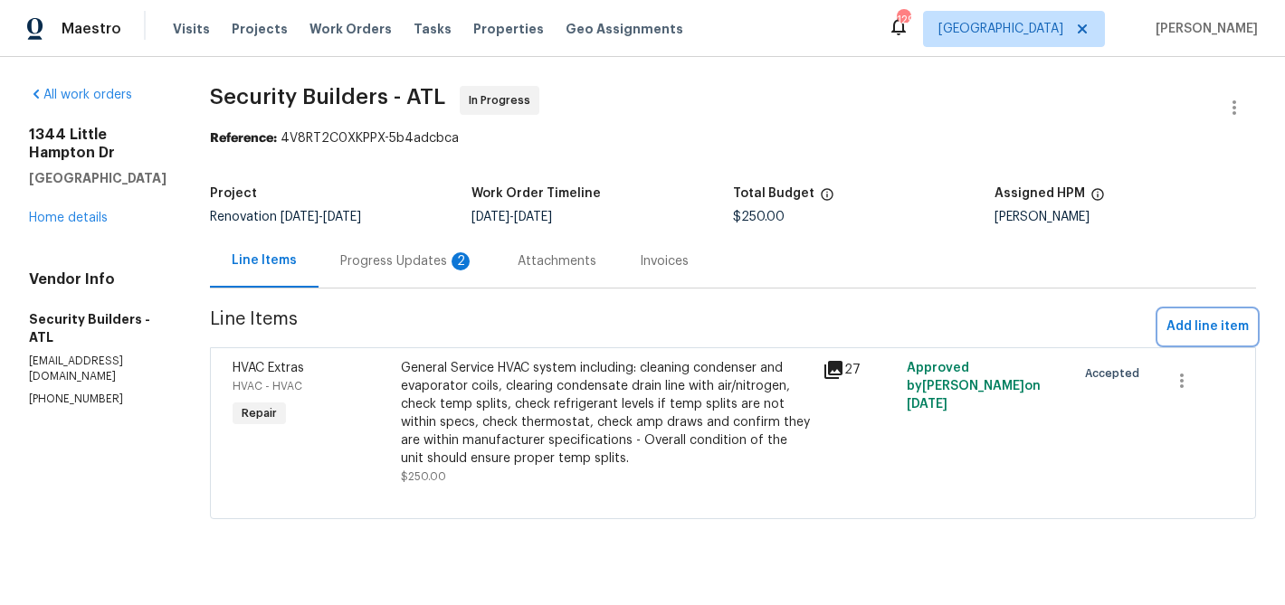
click at [1173, 327] on span "Add line item" at bounding box center [1207, 327] width 82 height 23
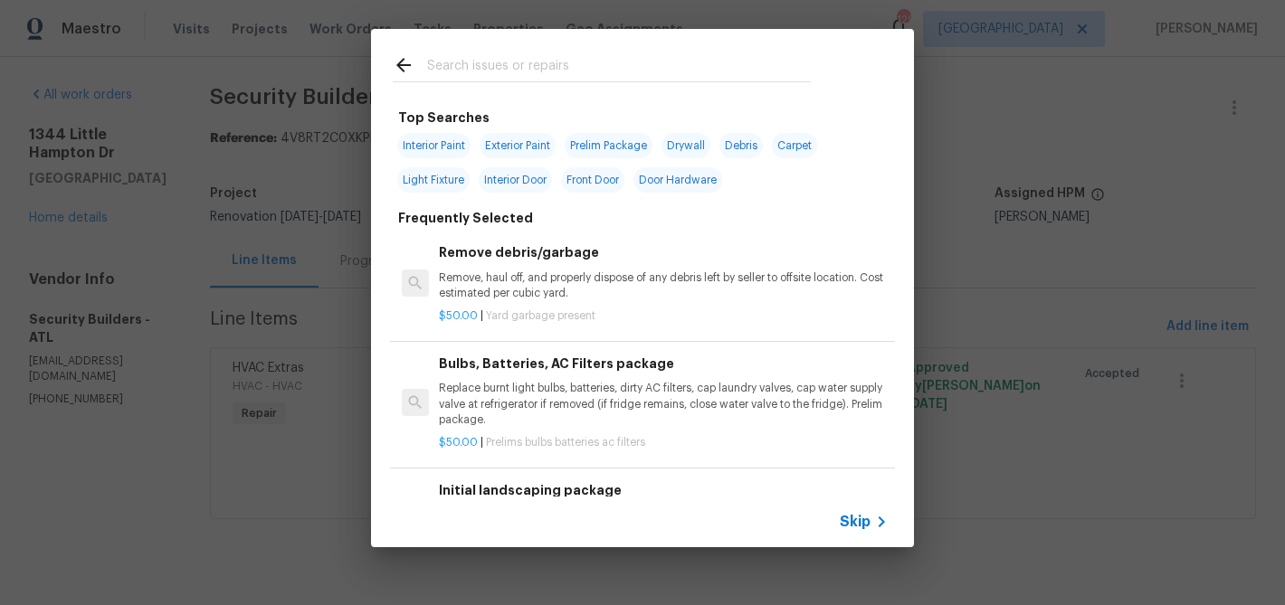
click at [587, 72] on input "text" at bounding box center [619, 67] width 384 height 27
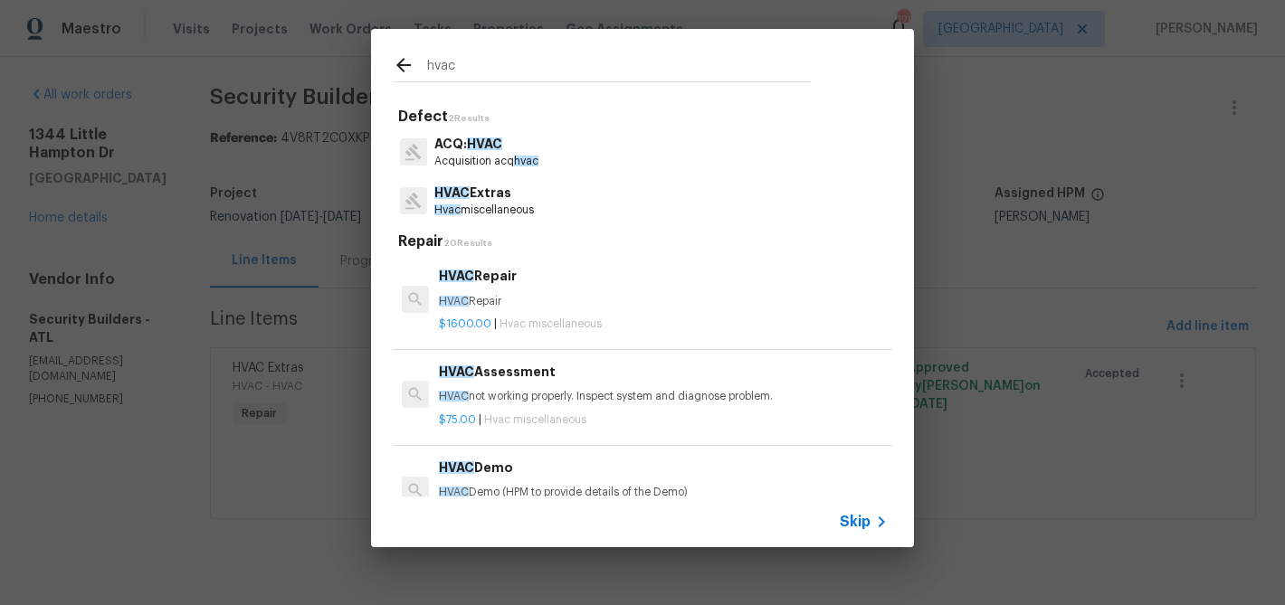
type input "hvac"
click at [538, 202] on div "HVAC Extras Hvac miscellaneous" at bounding box center [643, 200] width 500 height 49
click at [534, 201] on p "HVAC Extras" at bounding box center [484, 193] width 100 height 19
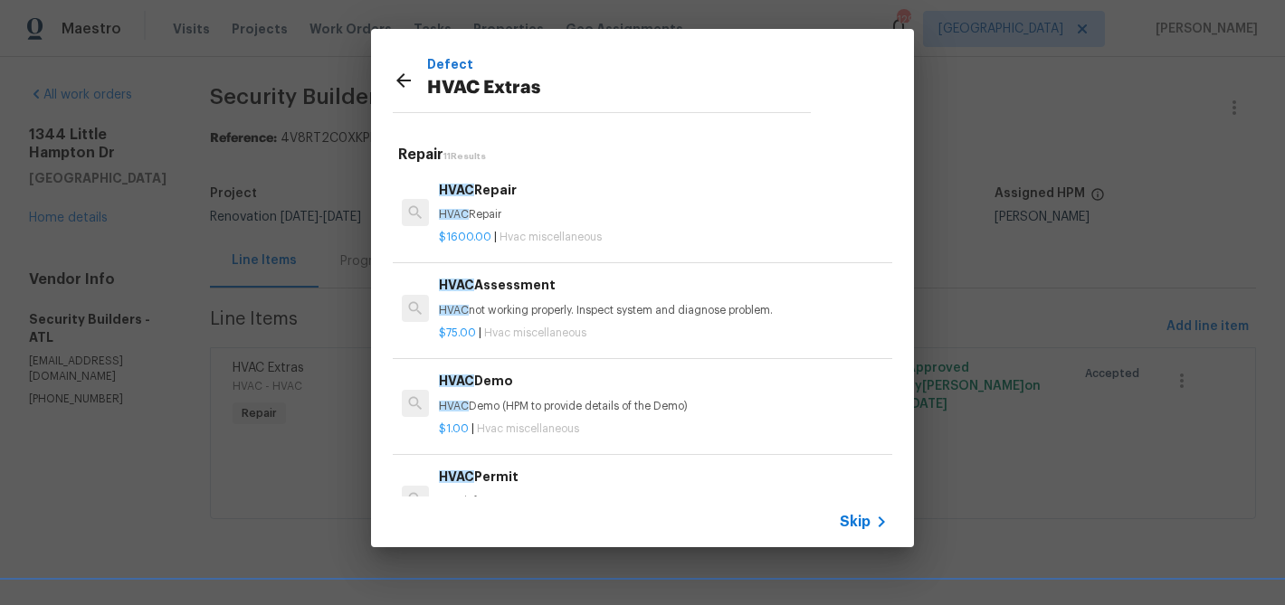
click at [529, 201] on div "HVAC Repair HVAC Repair" at bounding box center [663, 201] width 449 height 43
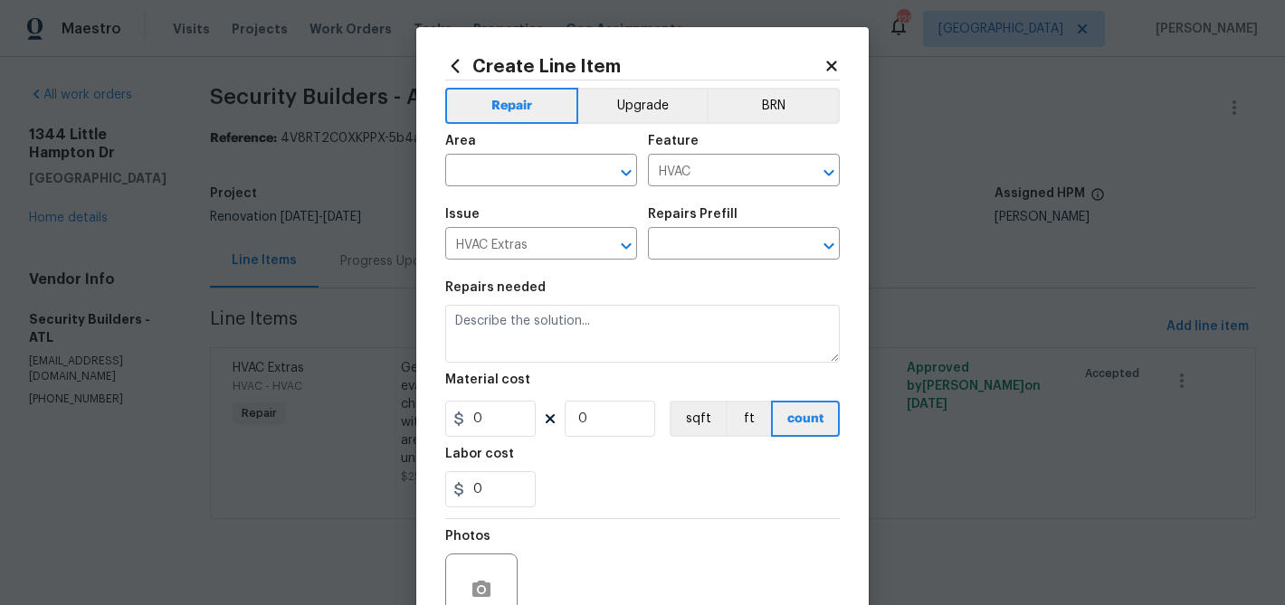
type input "HVAC Repair $1,600.00"
type textarea "HVAC Repair"
type input "1600"
type input "1"
drag, startPoint x: 529, startPoint y: 180, endPoint x: 527, endPoint y: 170, distance: 10.3
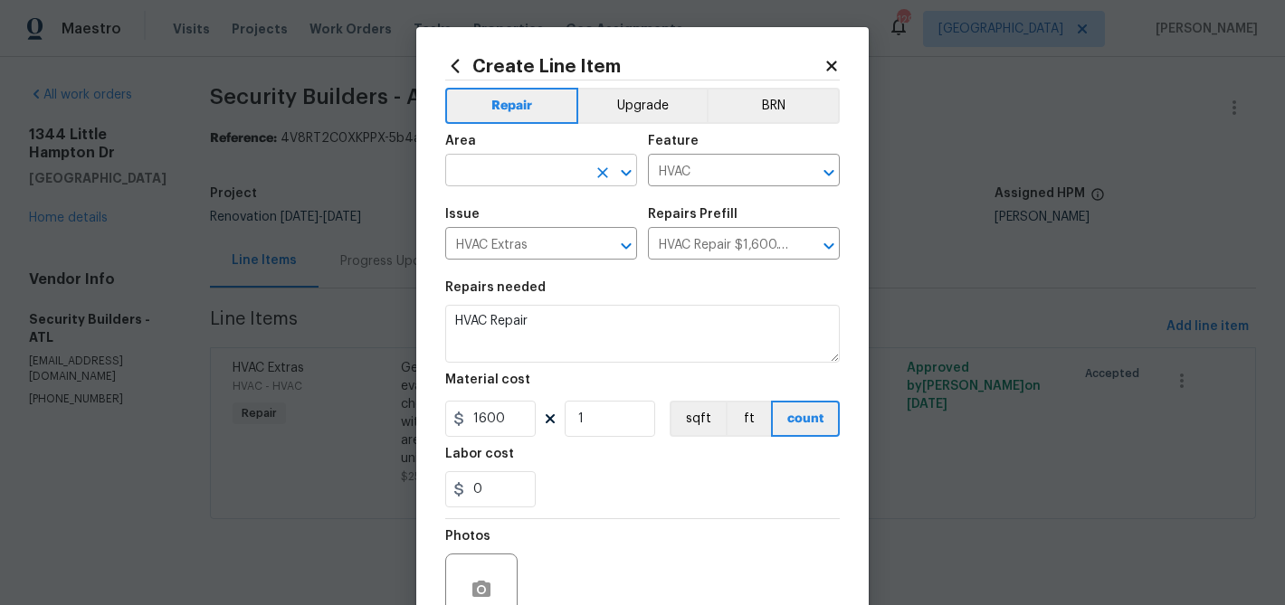
click at [529, 180] on input "text" at bounding box center [515, 172] width 141 height 28
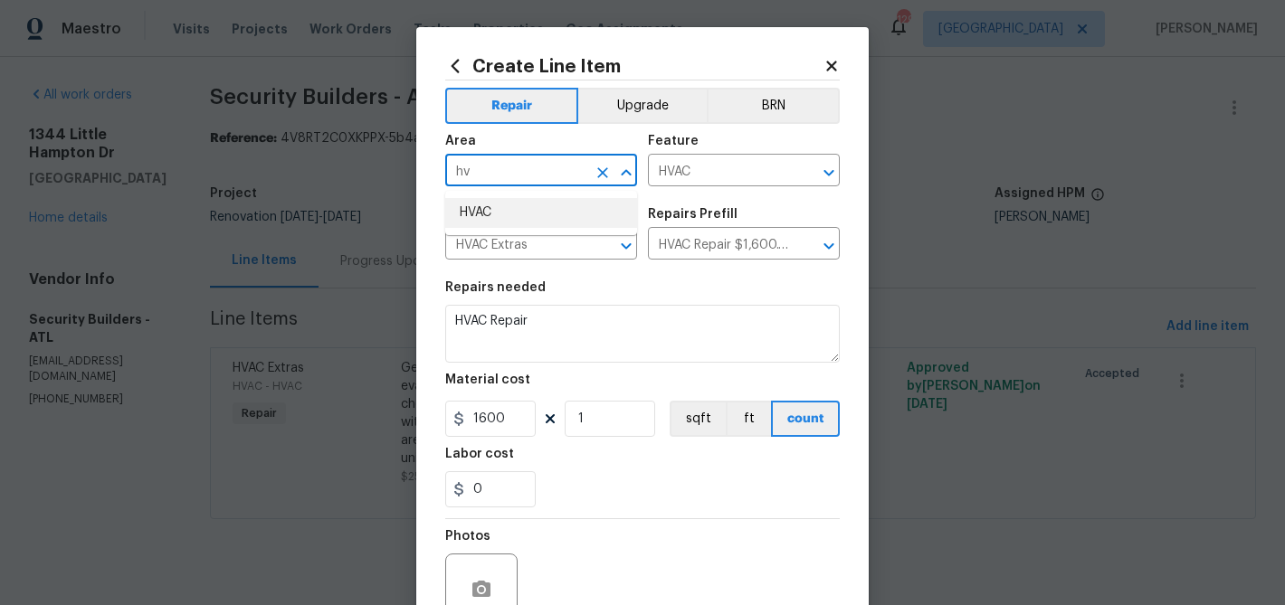
drag, startPoint x: 535, startPoint y: 208, endPoint x: 522, endPoint y: 218, distance: 16.1
click at [532, 210] on li "HVAC" at bounding box center [541, 213] width 192 height 30
type input "HVAC"
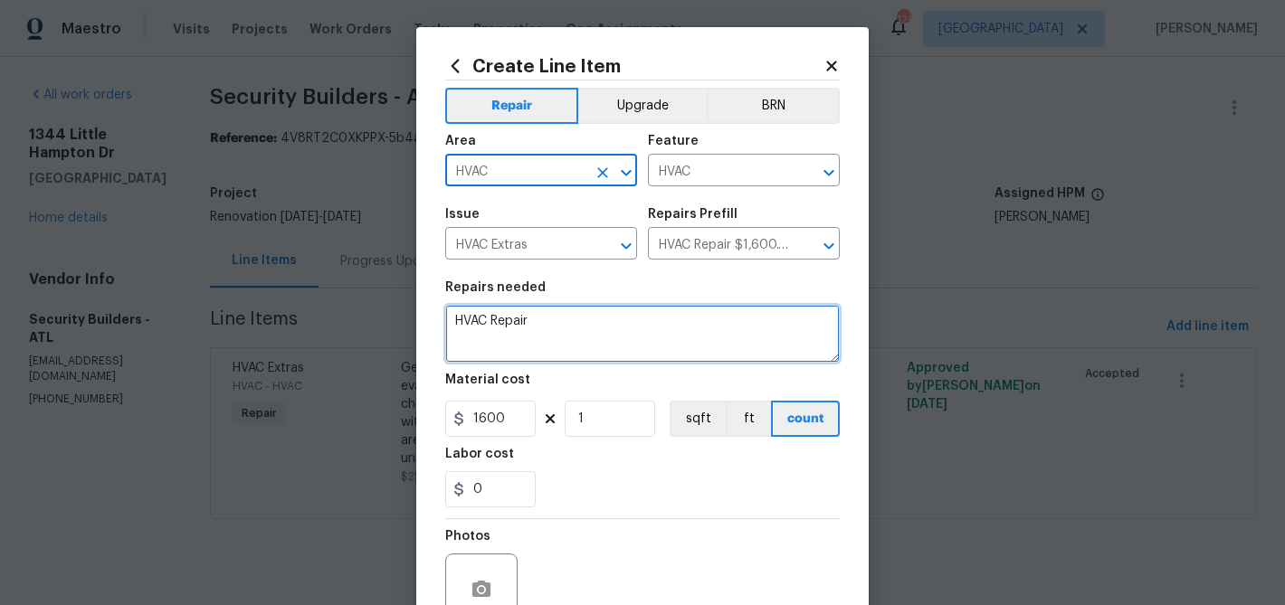
click at [521, 323] on textarea "HVAC Repair" at bounding box center [642, 334] width 395 height 58
paste textarea "has been completed. We were able to locate parts and save existing six year old…"
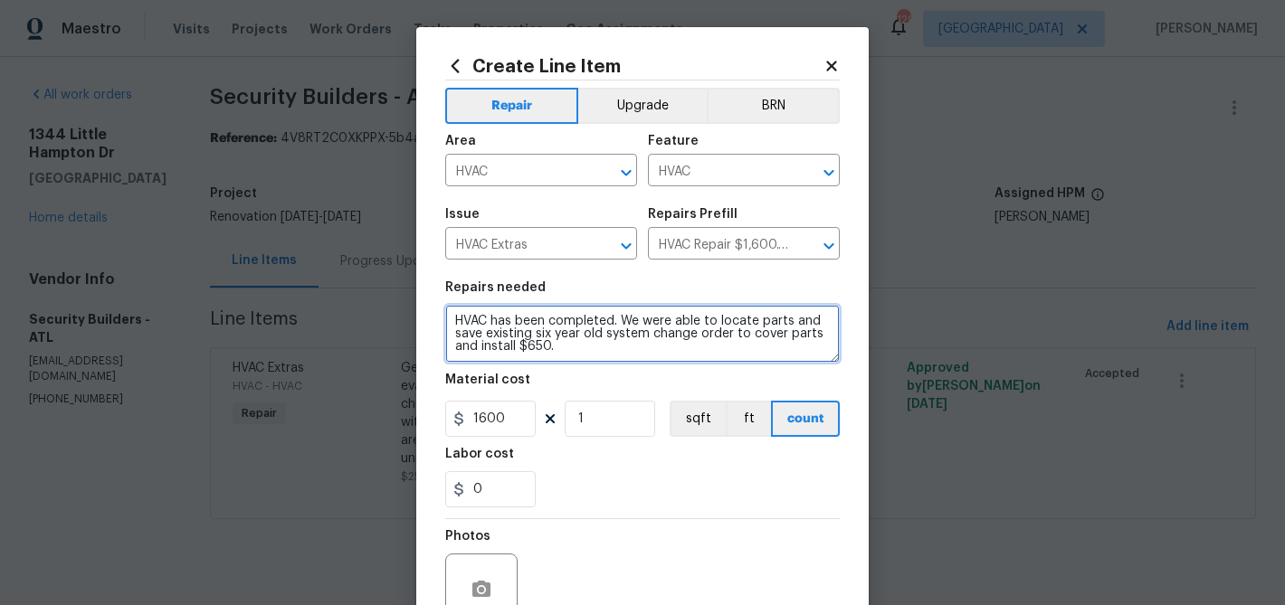
type textarea "HVAC has been completed. We were able to locate parts and save existing six yea…"
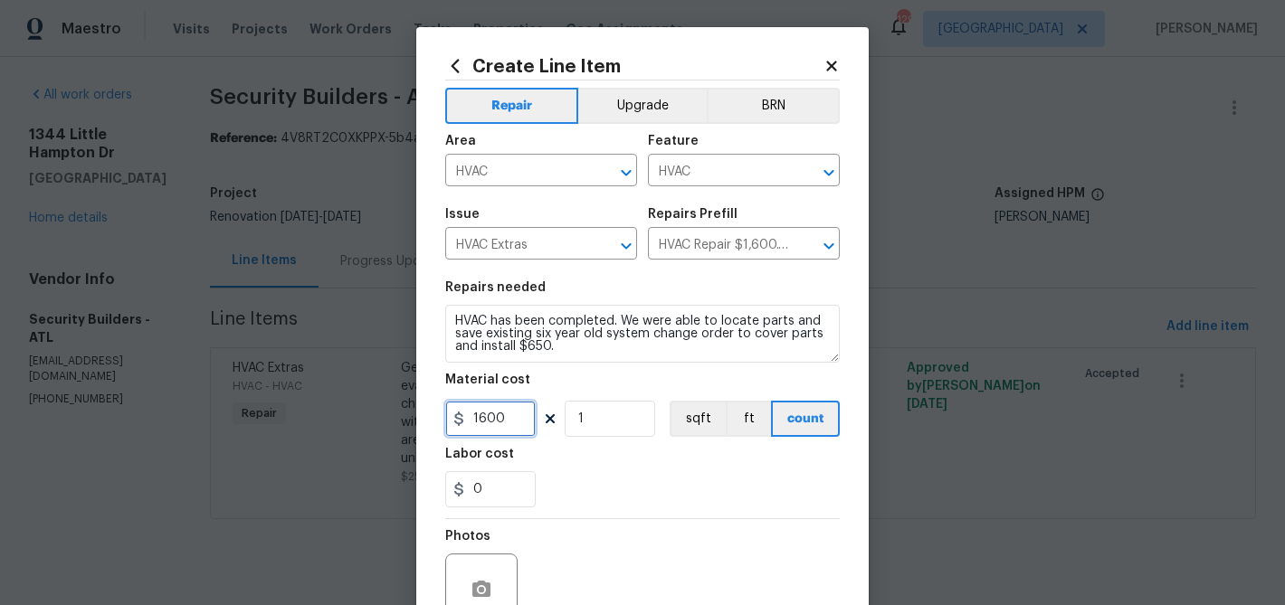
click at [500, 421] on input "1600" at bounding box center [490, 419] width 90 height 36
type input "650"
click at [598, 503] on div "0" at bounding box center [642, 489] width 395 height 36
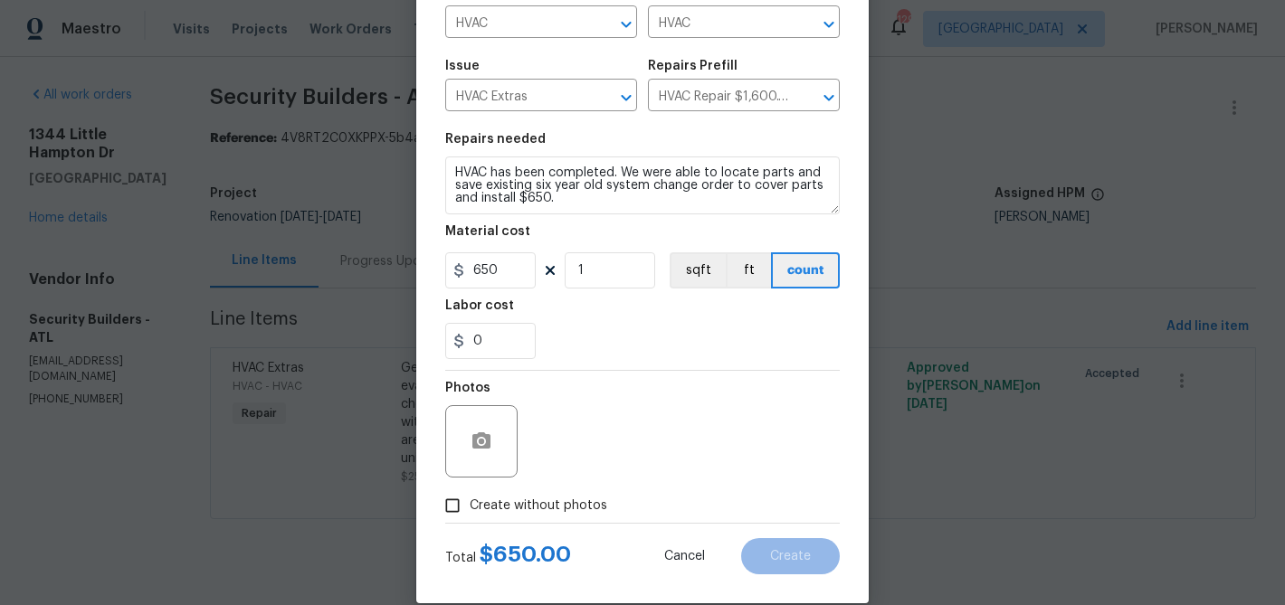
scroll to position [175, 0]
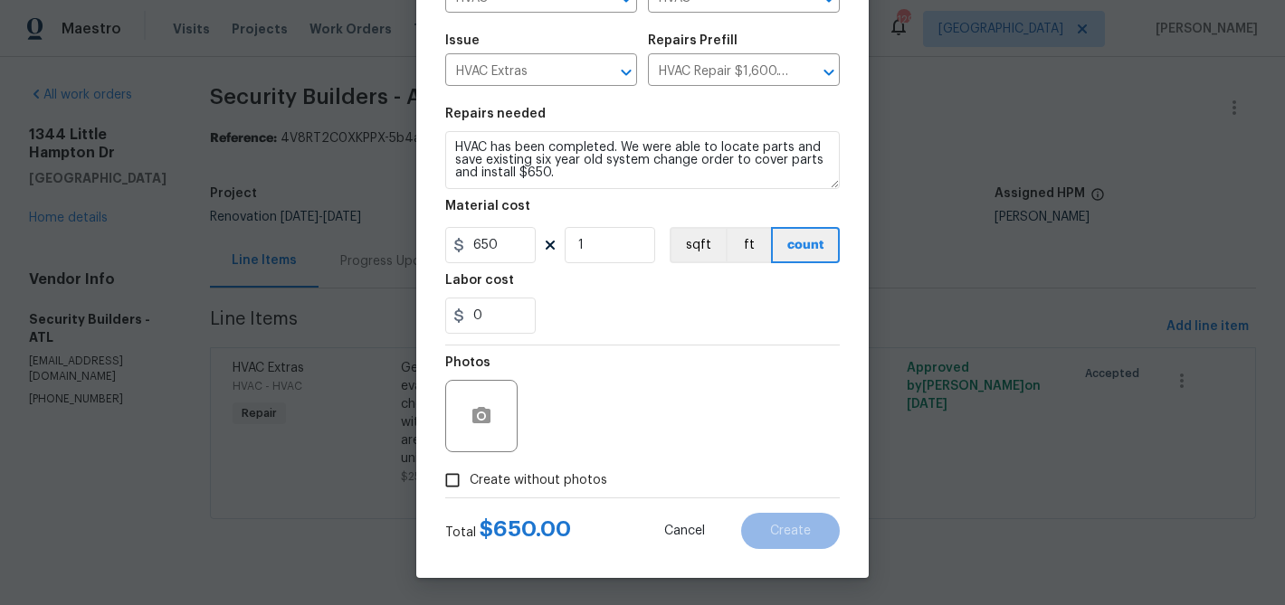
click at [569, 480] on span "Create without photos" at bounding box center [539, 480] width 138 height 19
click at [470, 480] on input "Create without photos" at bounding box center [452, 480] width 34 height 34
checkbox input "true"
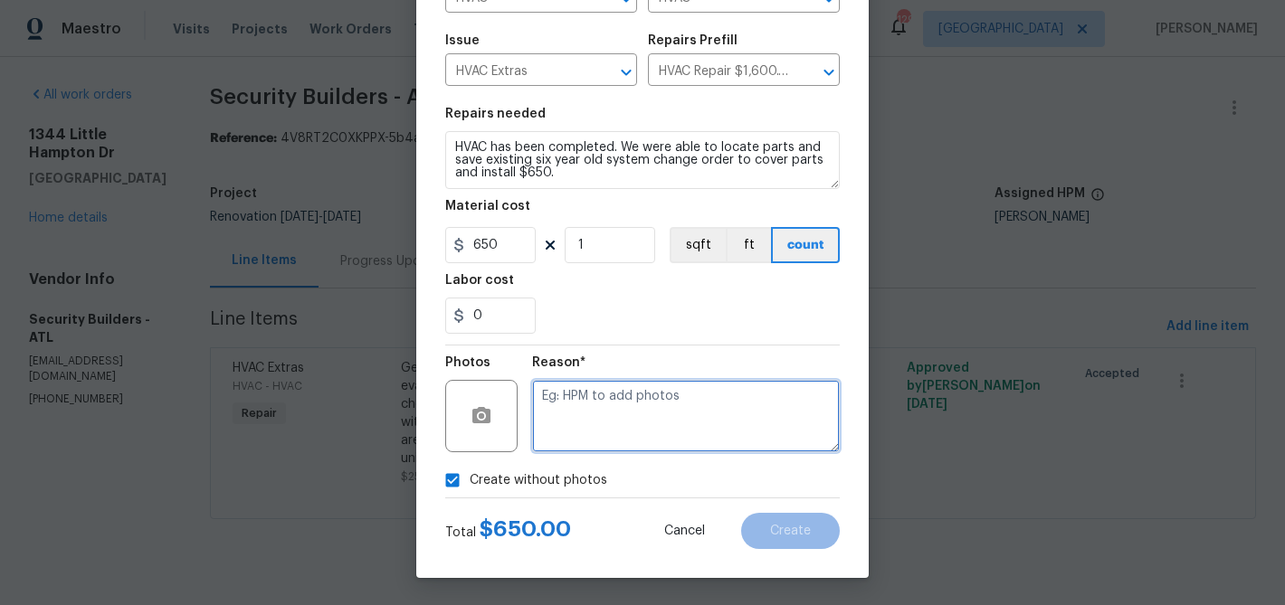
click at [603, 412] on textarea at bounding box center [686, 416] width 308 height 72
paste textarea "HVAC has been completed. We were able to locate parts and save existing six yea…"
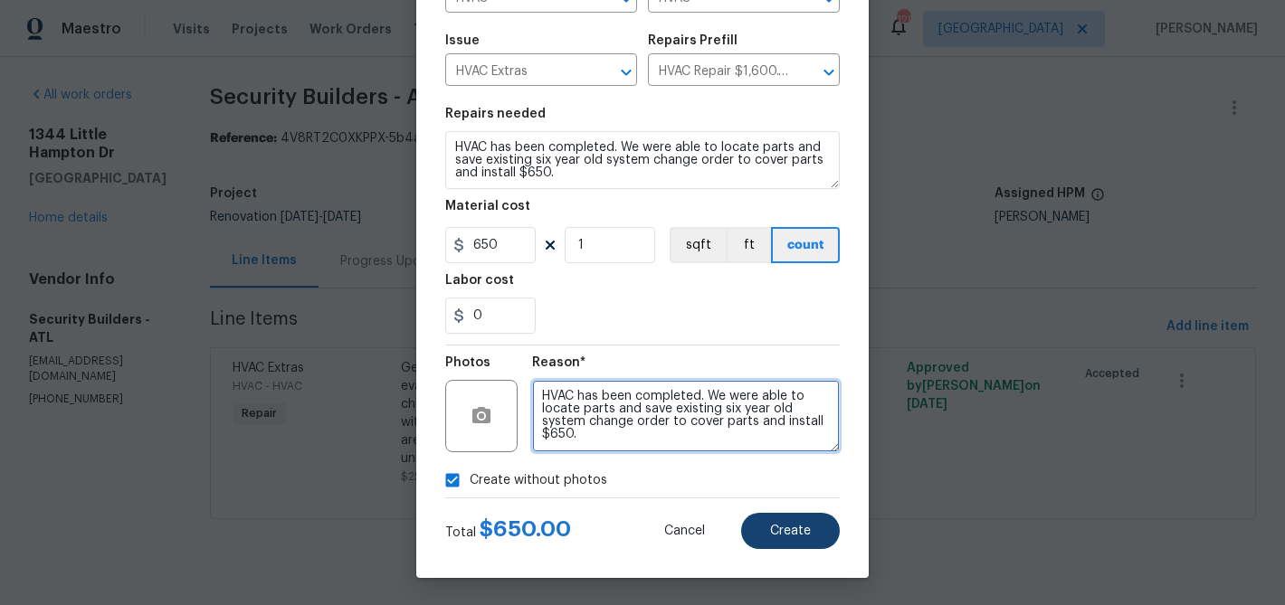
type textarea "HVAC has been completed. We were able to locate parts and save existing six yea…"
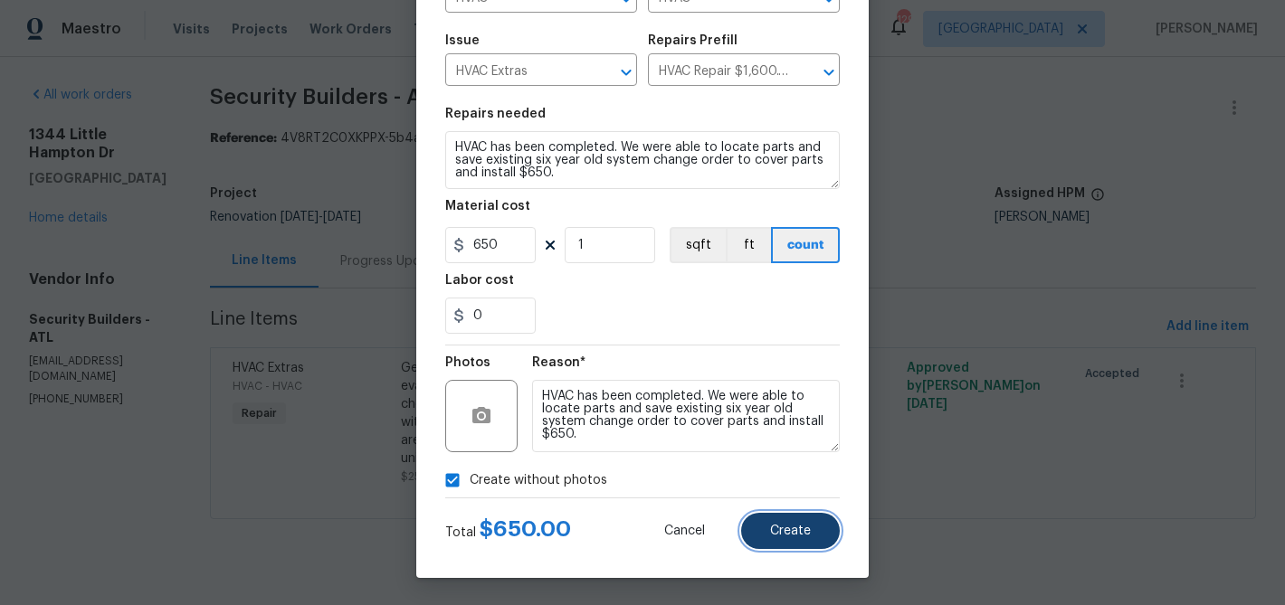
click at [805, 519] on button "Create" at bounding box center [790, 531] width 99 height 36
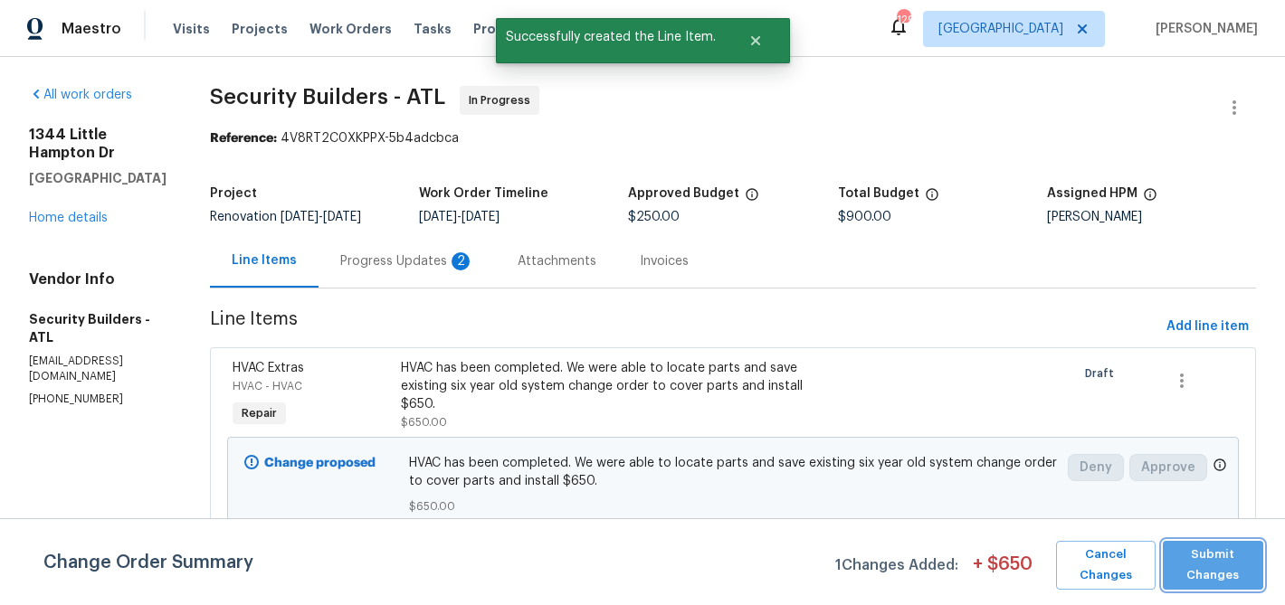
click at [1215, 568] on span "Submit Changes" at bounding box center [1213, 566] width 82 height 42
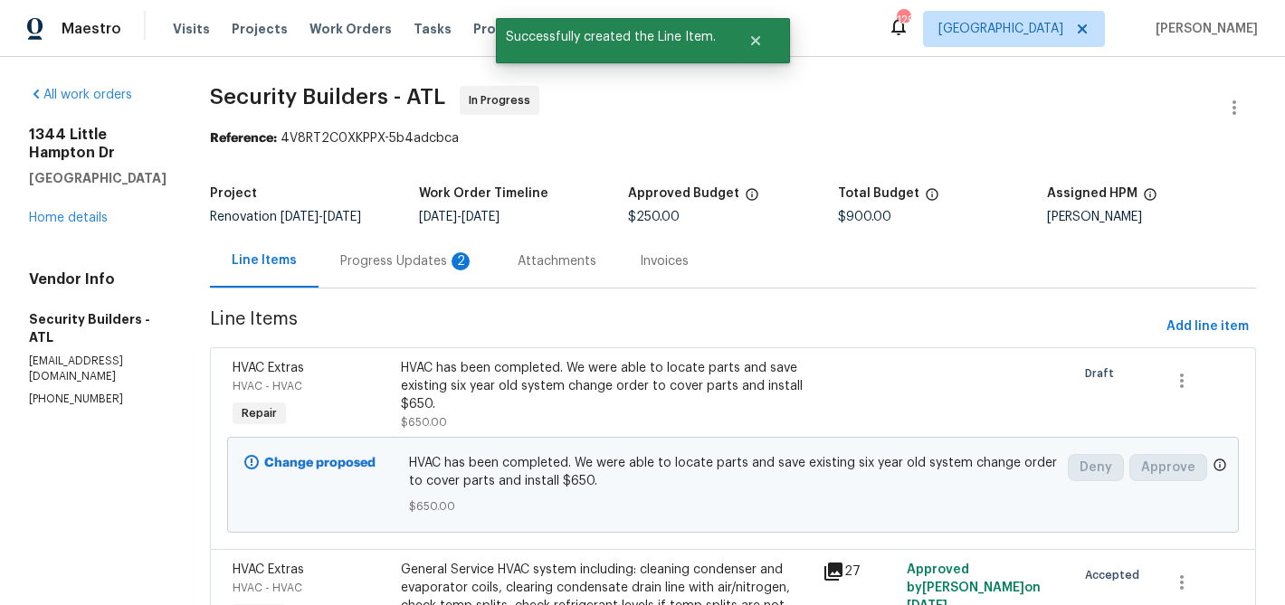
click at [452, 283] on div "Progress Updates 2" at bounding box center [407, 260] width 177 height 53
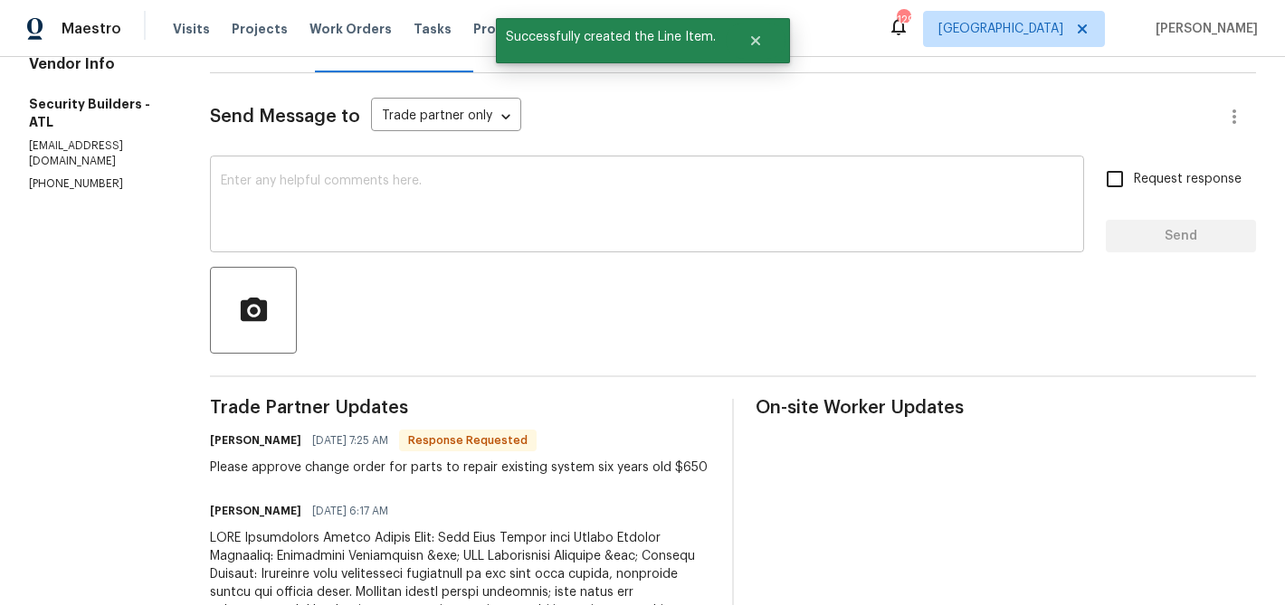
scroll to position [219, 0]
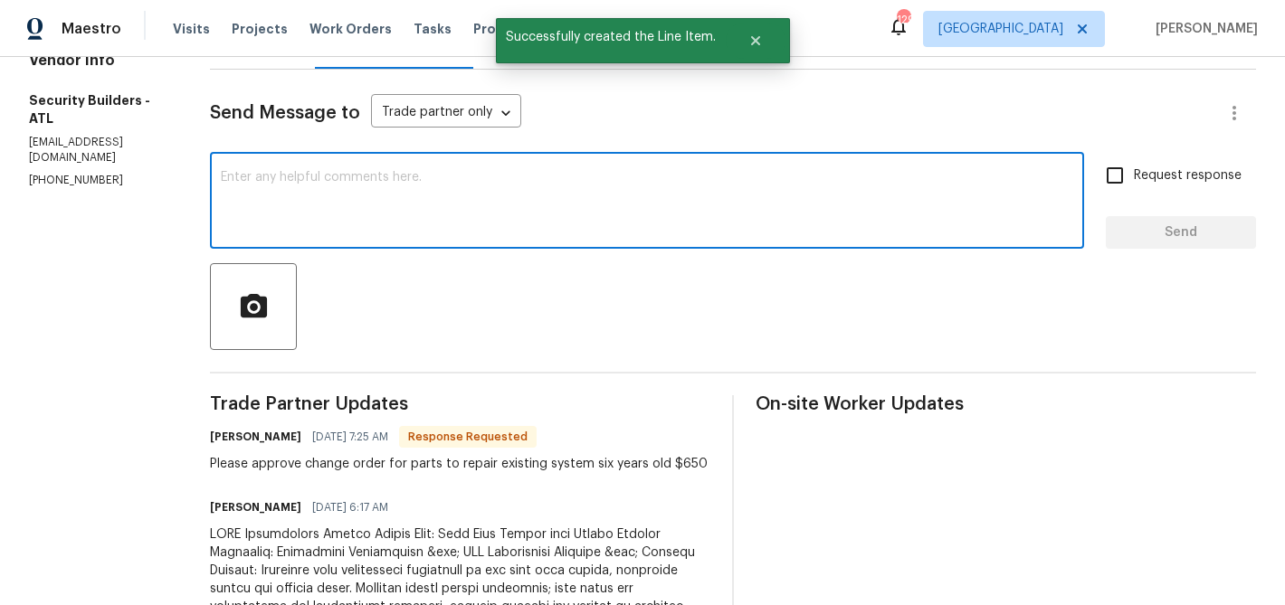
click at [462, 234] on textarea at bounding box center [647, 202] width 852 height 63
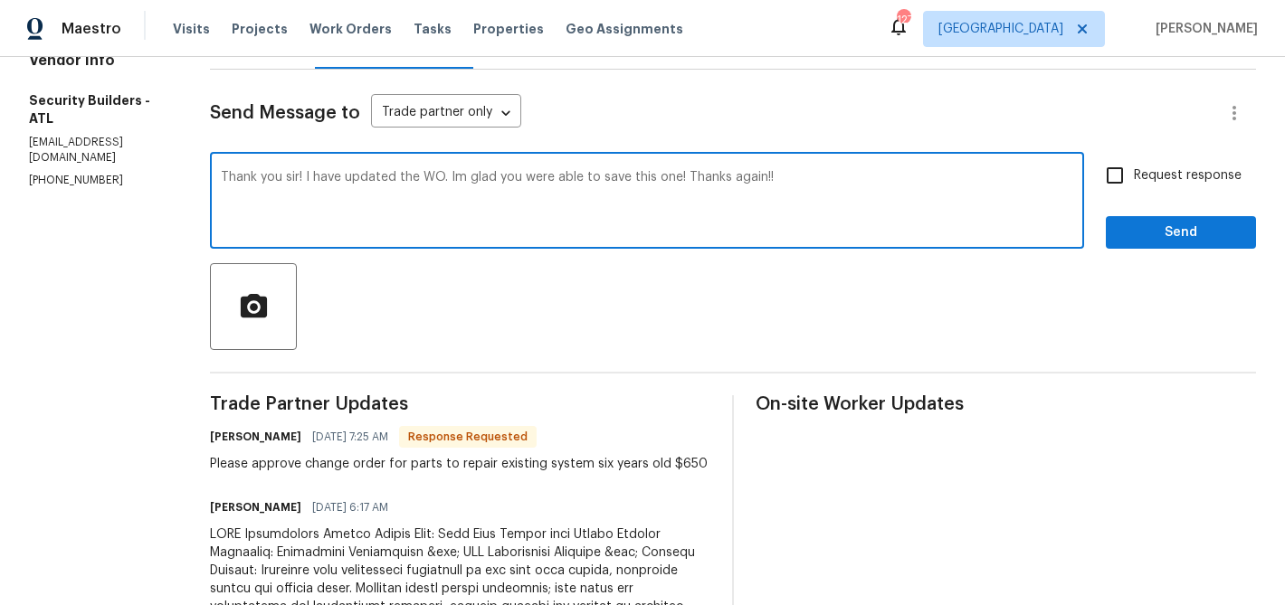
type textarea "Thank you sir! I have updated the WO. Im glad you were able to save this one! T…"
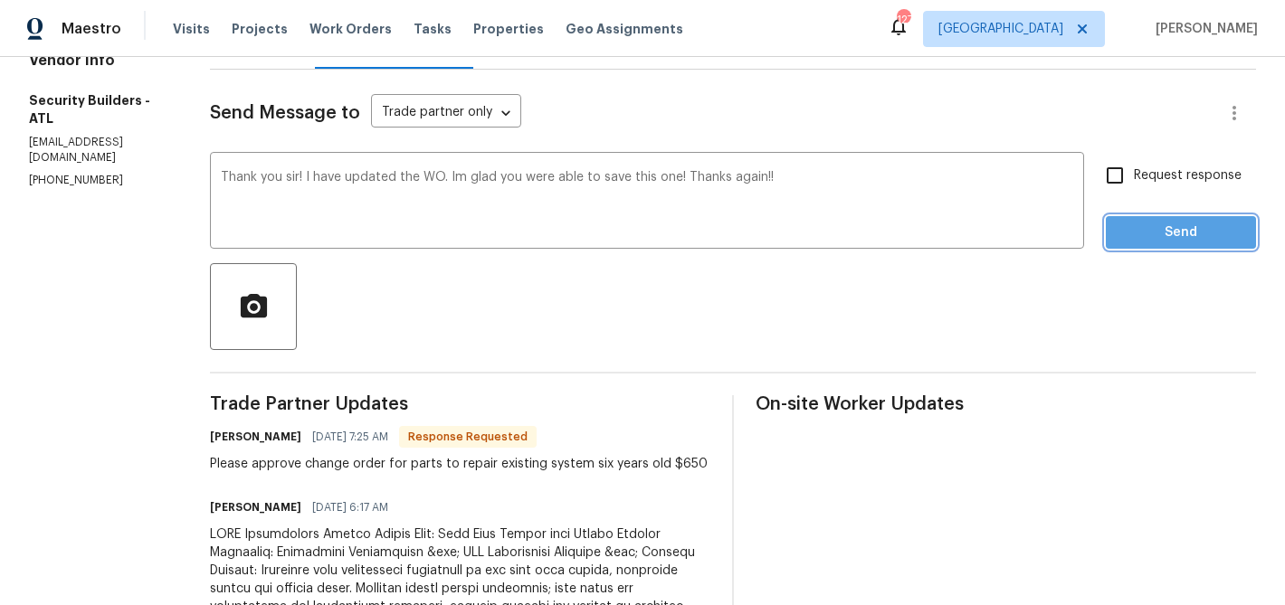
click at [1145, 244] on span "Send" at bounding box center [1180, 233] width 121 height 23
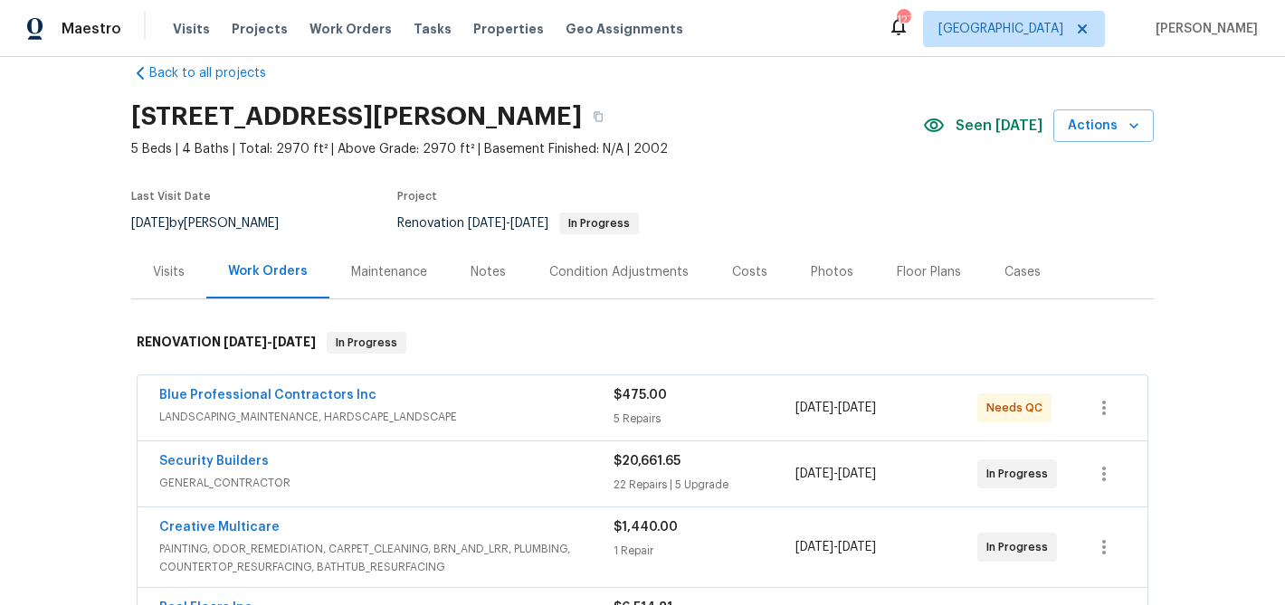
scroll to position [22, 0]
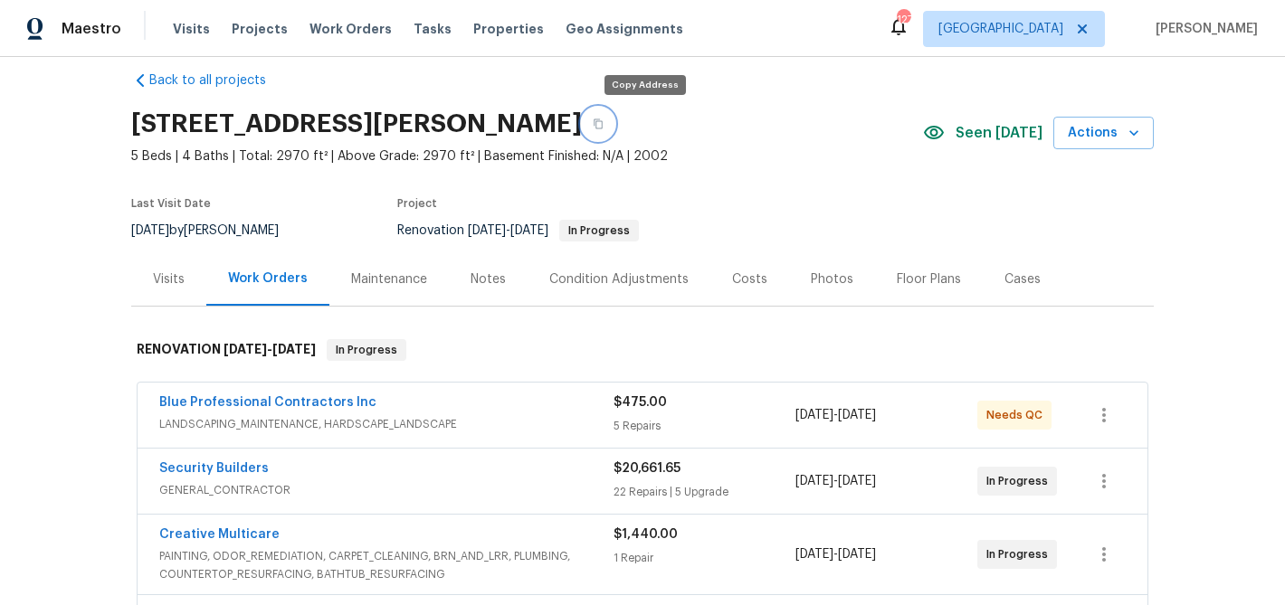
click at [603, 121] on icon "button" at bounding box center [598, 124] width 9 height 10
click at [614, 122] on button "button" at bounding box center [598, 124] width 33 height 33
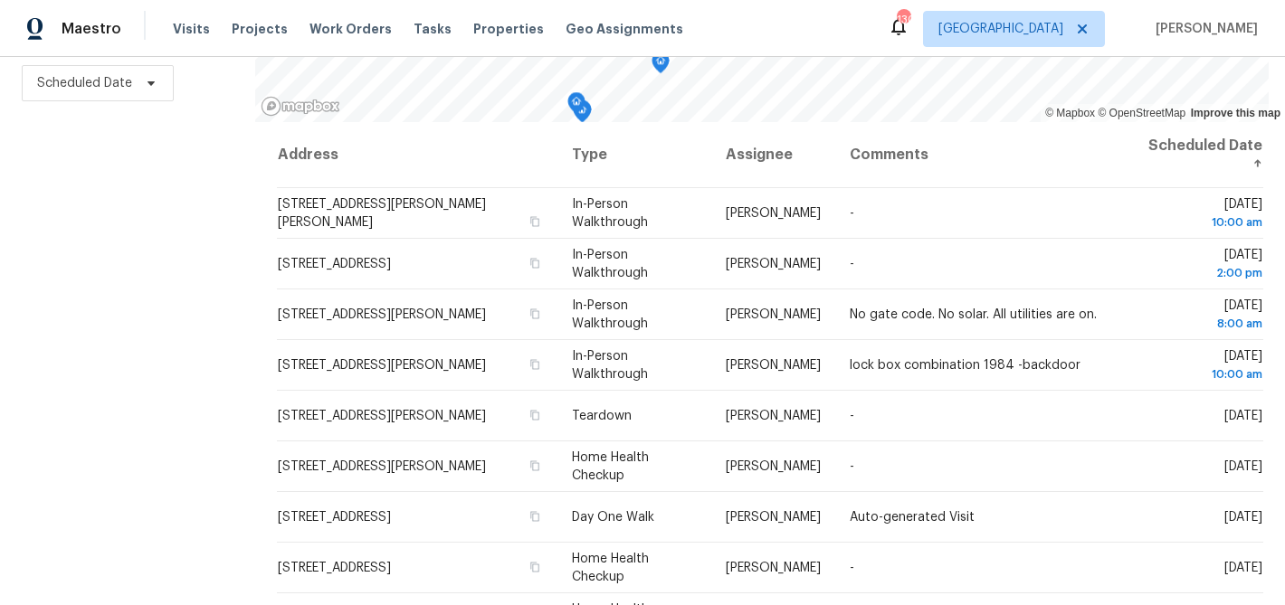
scroll to position [262, 0]
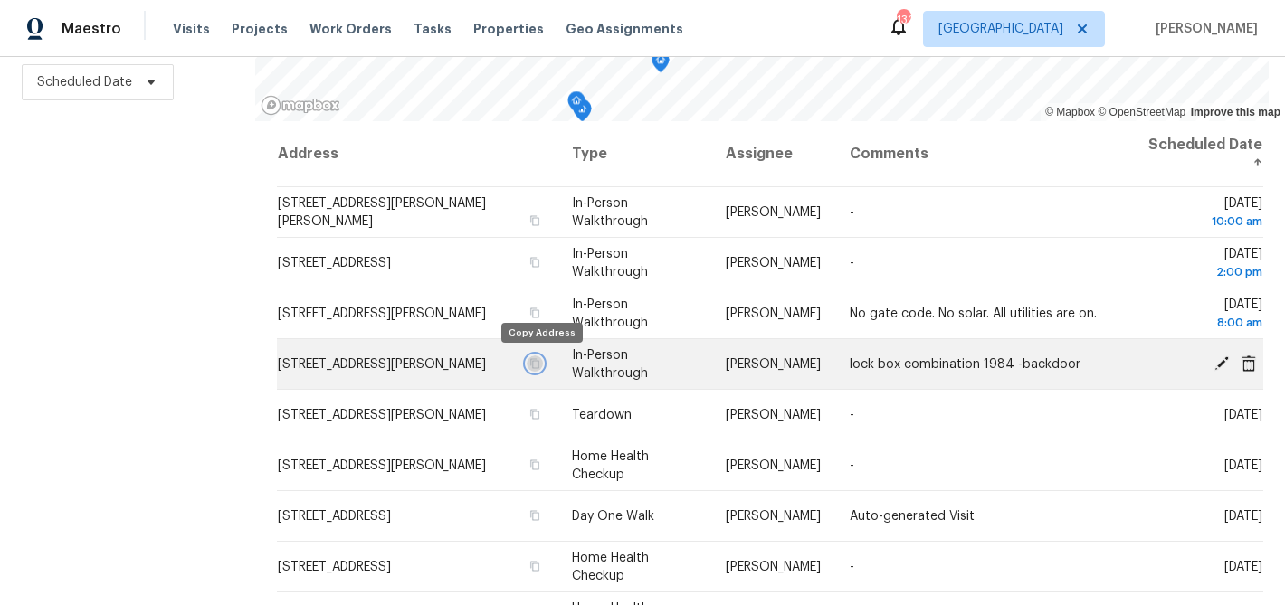
click at [540, 365] on icon "button" at bounding box center [534, 363] width 11 height 11
